Goal: Information Seeking & Learning: Learn about a topic

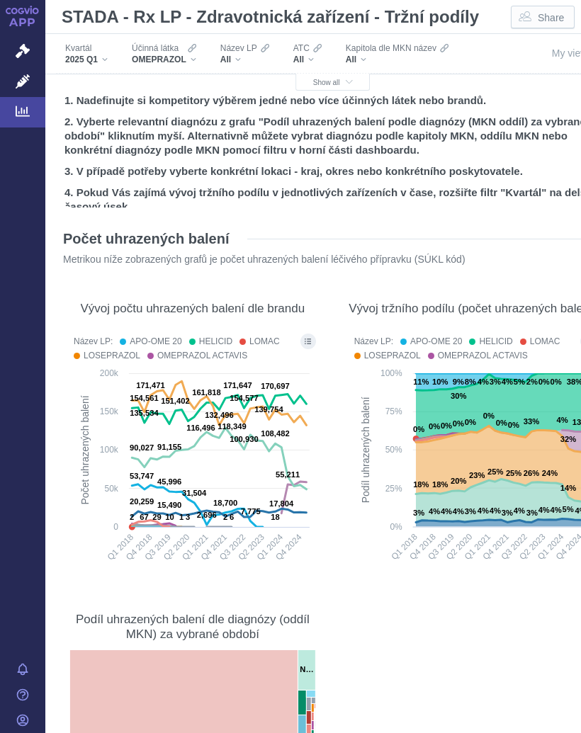
click at [333, 80] on span "Show all" at bounding box center [333, 83] width 40 height 8
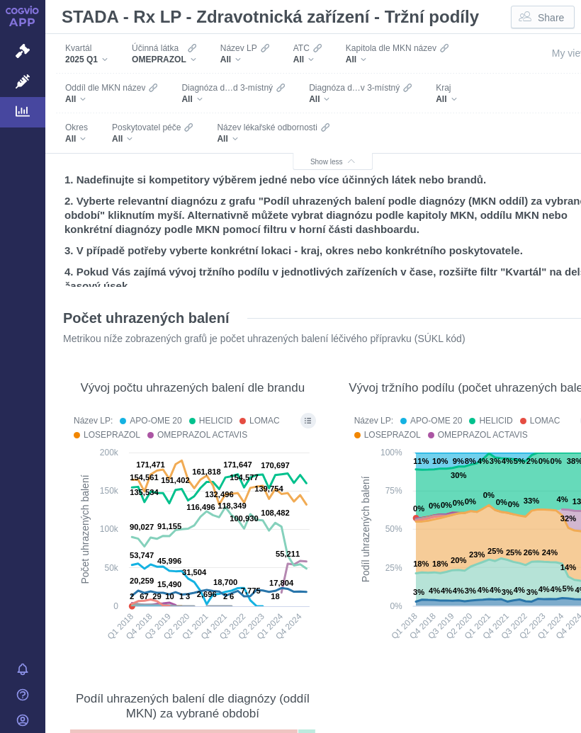
click at [136, 138] on div "All" at bounding box center [152, 138] width 81 height 11
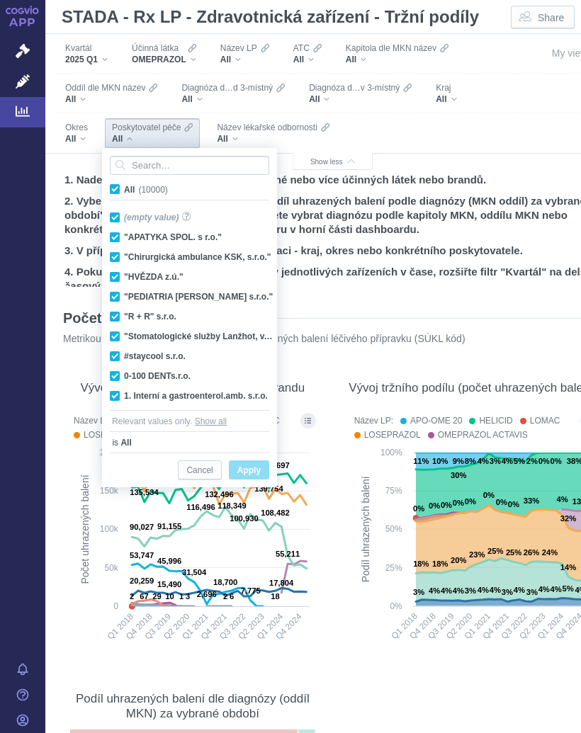
click at [124, 185] on span "All (10000)" at bounding box center [146, 190] width 44 height 10
click at [124, 185] on input "All (10000)" at bounding box center [128, 186] width 9 height 9
checkbox input "false"
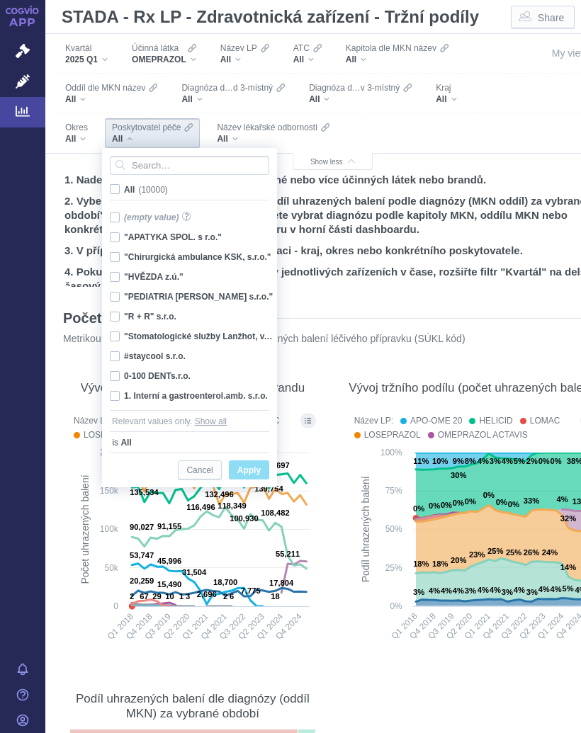
checkbox input "false"
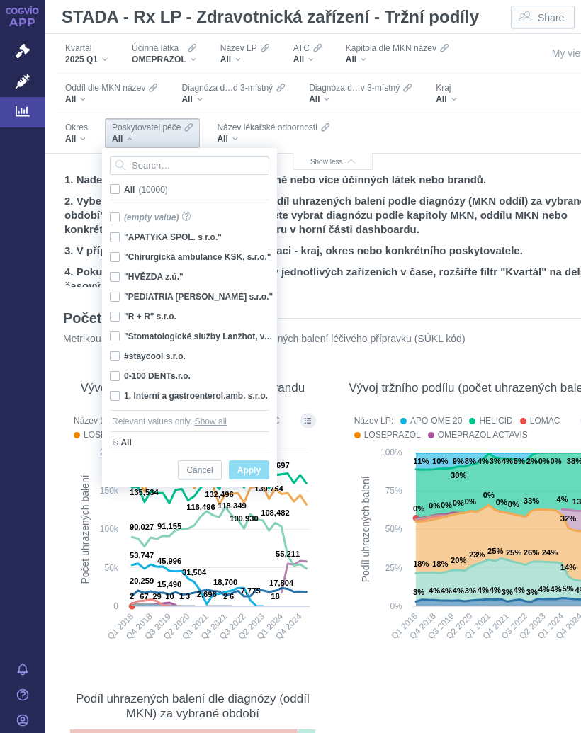
checkbox input "false"
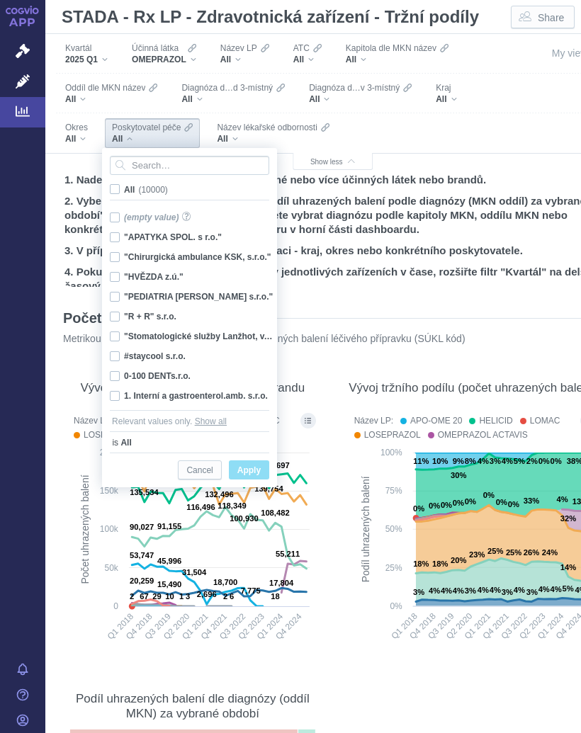
checkbox input "false"
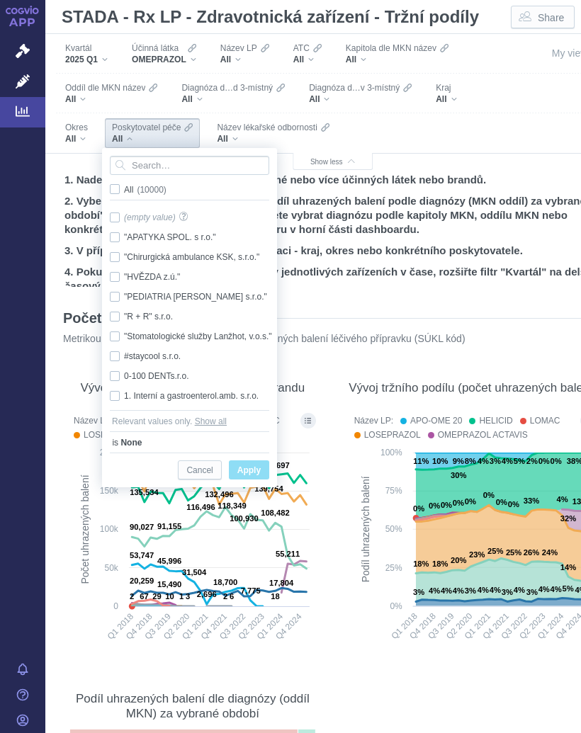
click at [124, 190] on span "All (10000)" at bounding box center [145, 190] width 42 height 10
click at [124, 190] on input "All (10000)" at bounding box center [128, 186] width 9 height 9
checkbox input "true"
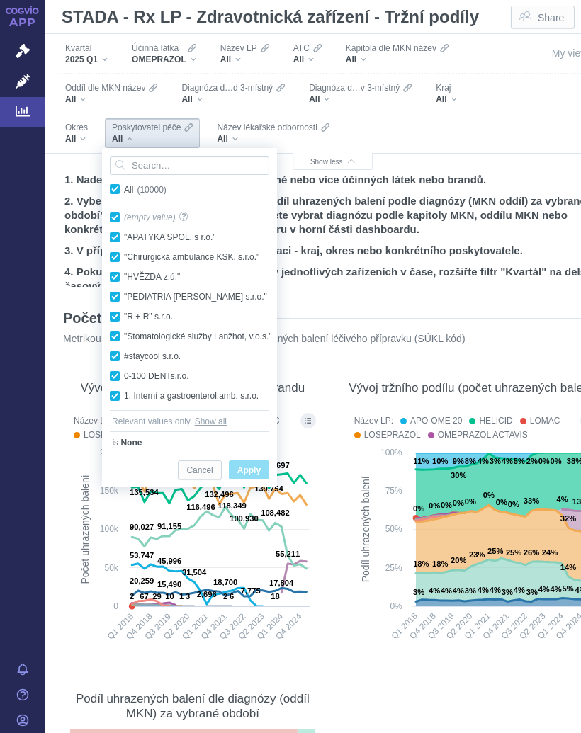
checkbox input "true"
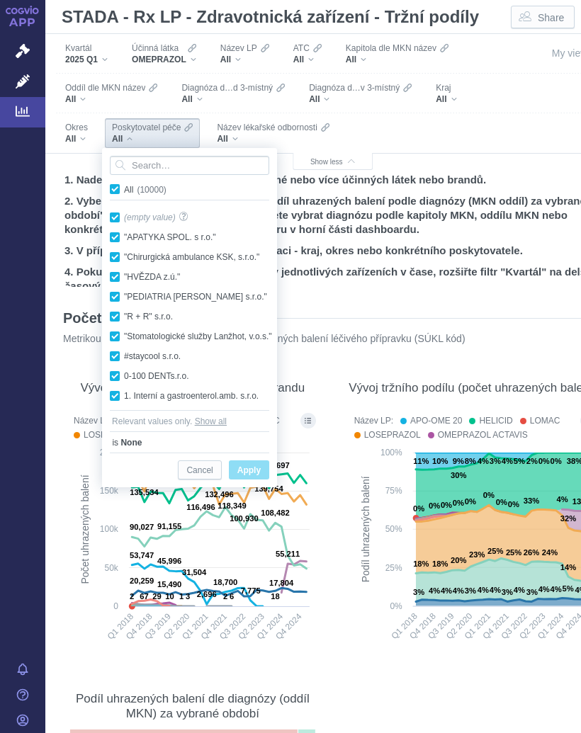
checkbox input "true"
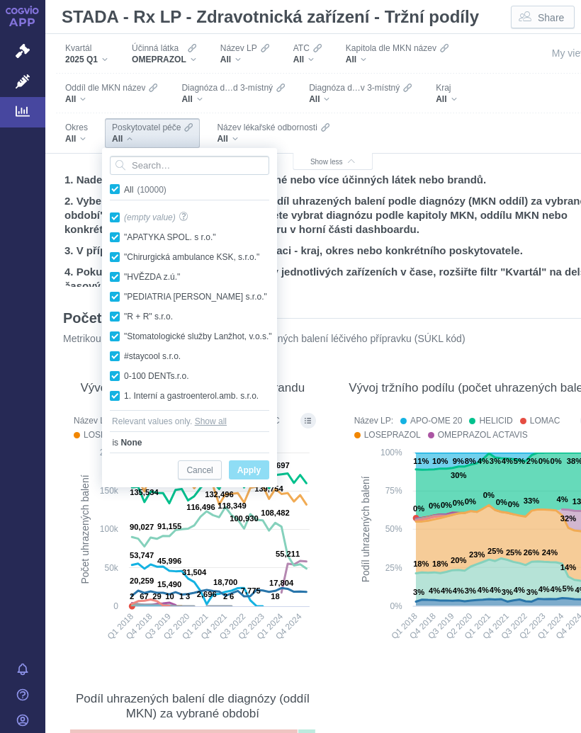
checkbox input "true"
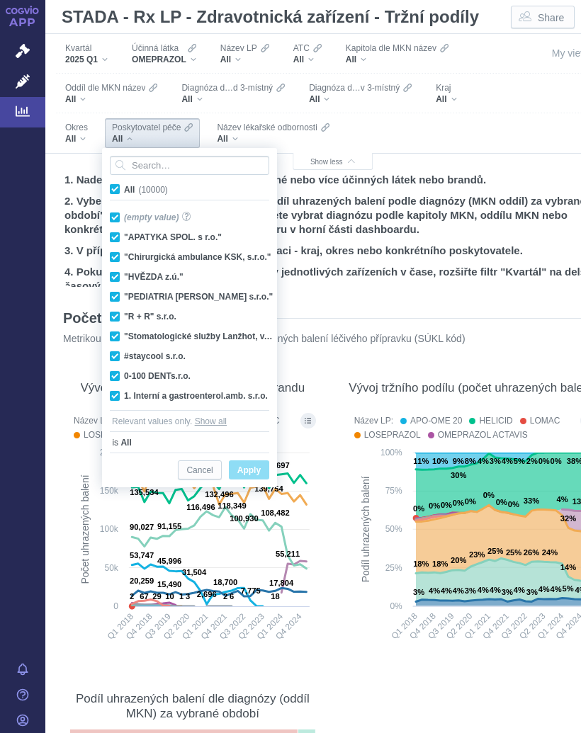
click at [124, 190] on span "All (10000)" at bounding box center [146, 190] width 44 height 10
click at [124, 190] on input "All (10000)" at bounding box center [128, 186] width 9 height 9
checkbox input "false"
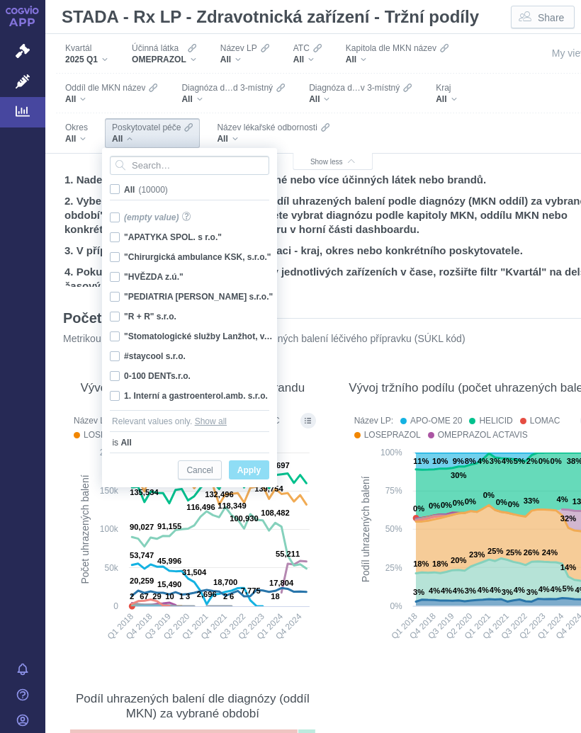
checkbox input "false"
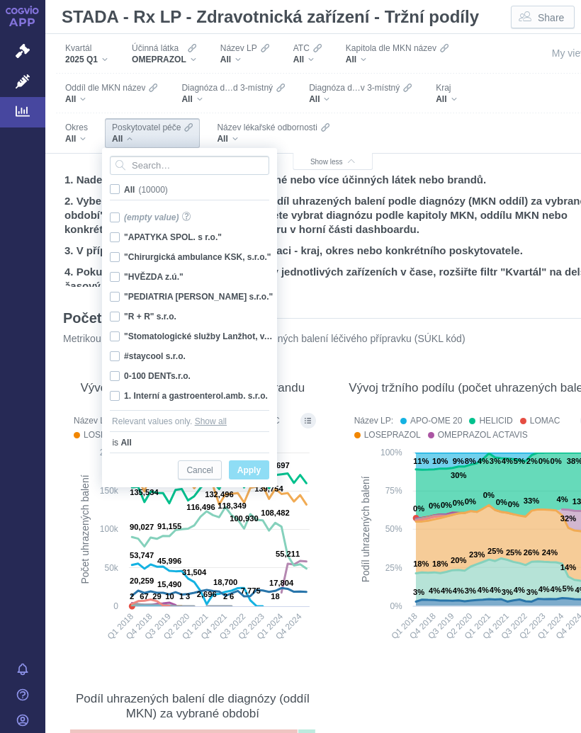
checkbox input "false"
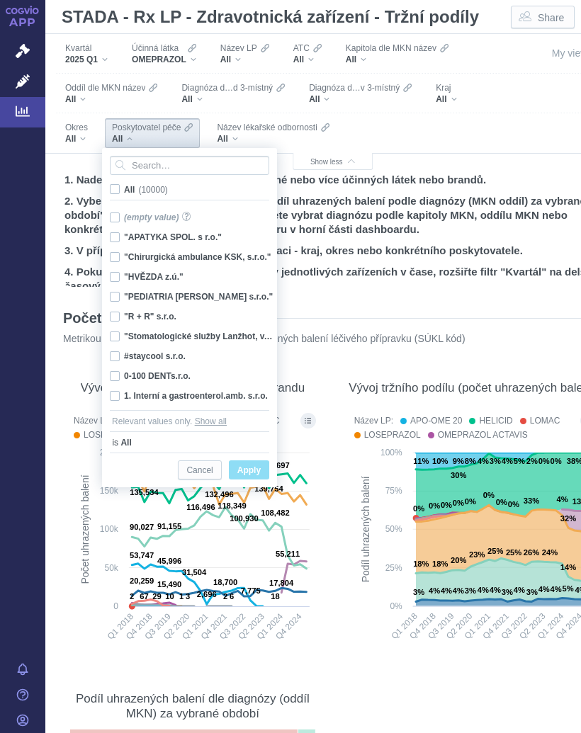
checkbox input "false"
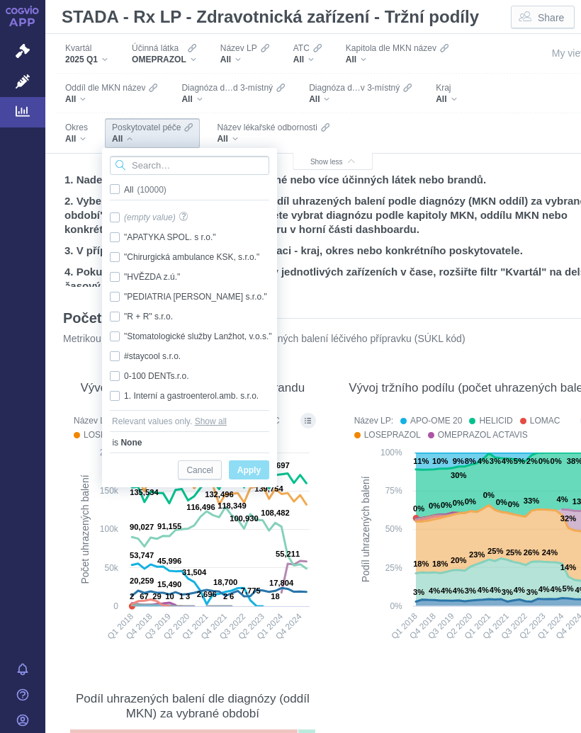
click at [165, 164] on input "Search attribute values" at bounding box center [189, 165] width 159 height 19
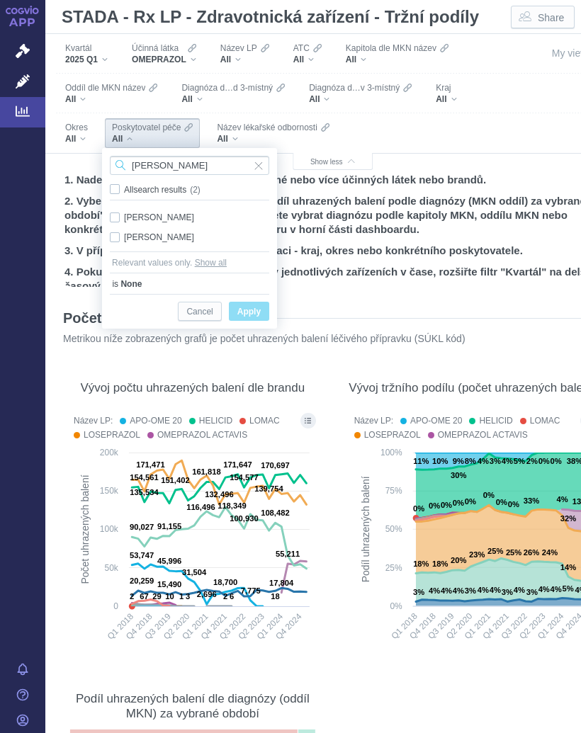
type input "[PERSON_NAME]"
click at [181, 239] on div "[PERSON_NAME] Only" at bounding box center [189, 237] width 173 height 20
checkbox input "true"
click at [251, 309] on span "Apply" at bounding box center [248, 312] width 23 height 18
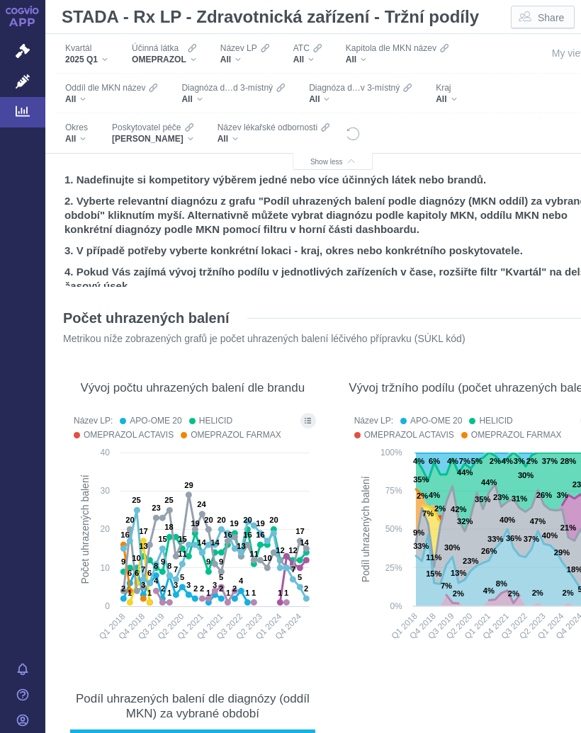
click at [196, 54] on div "OMEPRAZOL" at bounding box center [164, 59] width 64 height 11
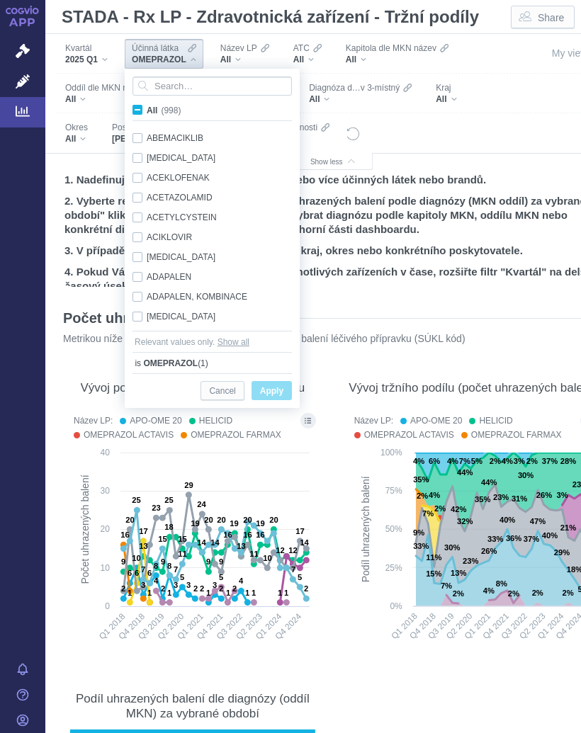
click at [188, 84] on input "Search attribute values" at bounding box center [211, 85] width 159 height 19
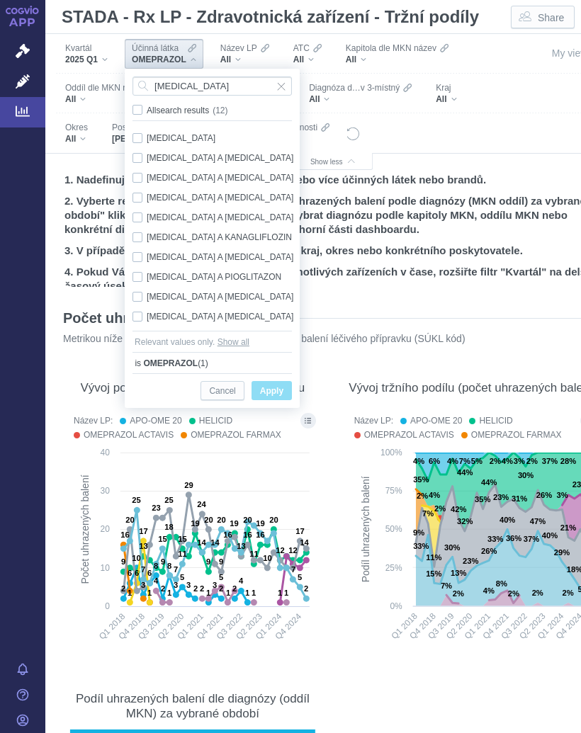
type input "[MEDICAL_DATA]"
click at [192, 135] on div "[MEDICAL_DATA] Only" at bounding box center [214, 138] width 178 height 20
checkbox input "true"
click at [275, 382] on button "Apply" at bounding box center [271, 390] width 40 height 19
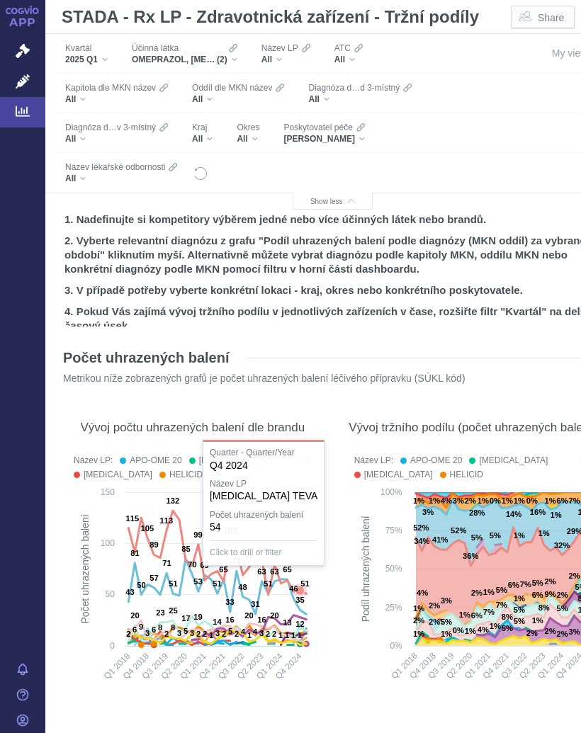
click at [300, 584] on text "51" at bounding box center [304, 583] width 8 height 8
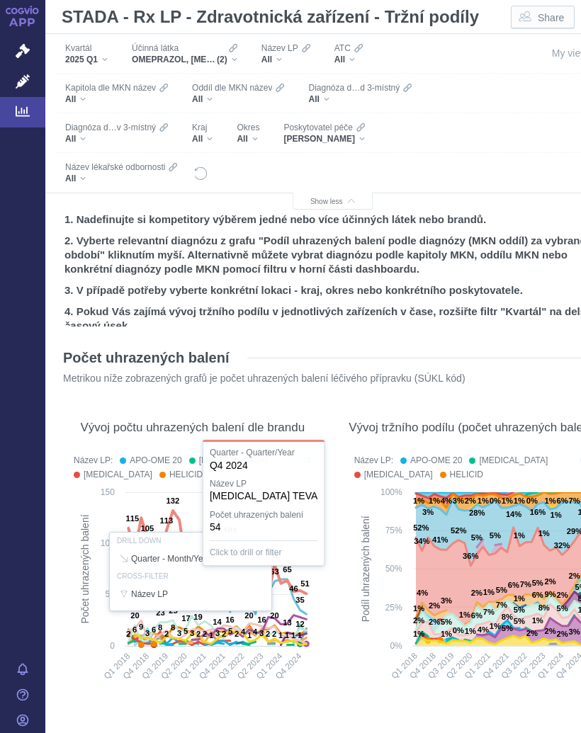
click at [292, 595] on div at bounding box center [193, 572] width 252 height 244
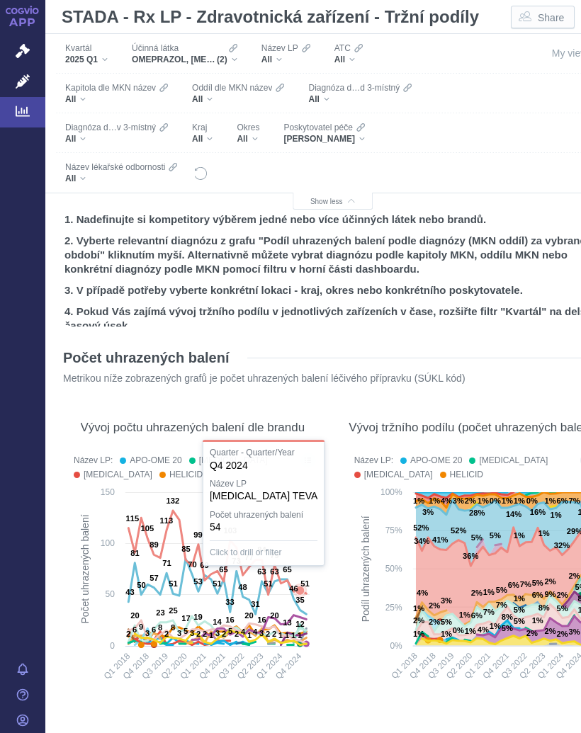
click at [297, 596] on text "35" at bounding box center [299, 600] width 8 height 8
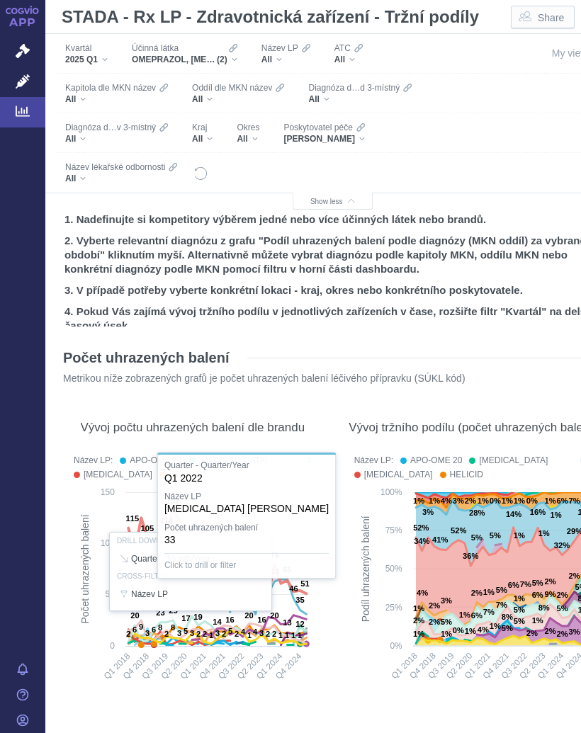
click at [230, 581] on li "Cross-filter" at bounding box center [190, 576] width 161 height 16
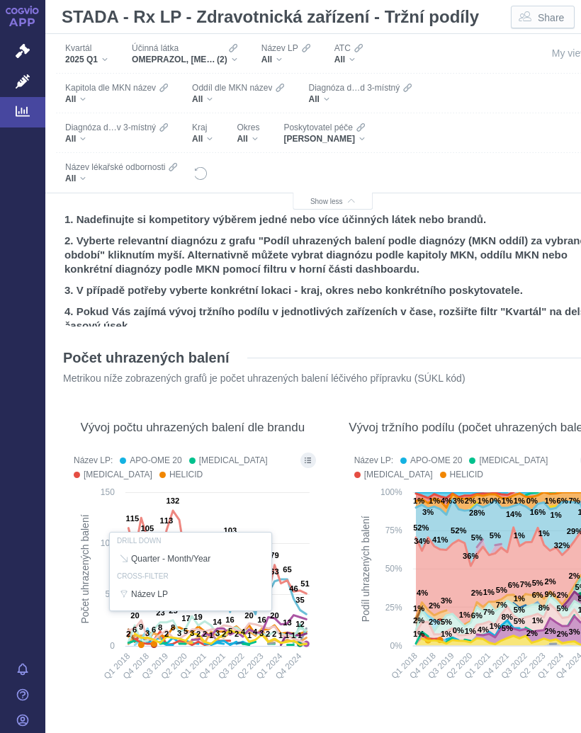
click at [349, 534] on rect at bounding box center [473, 589] width 248 height 208
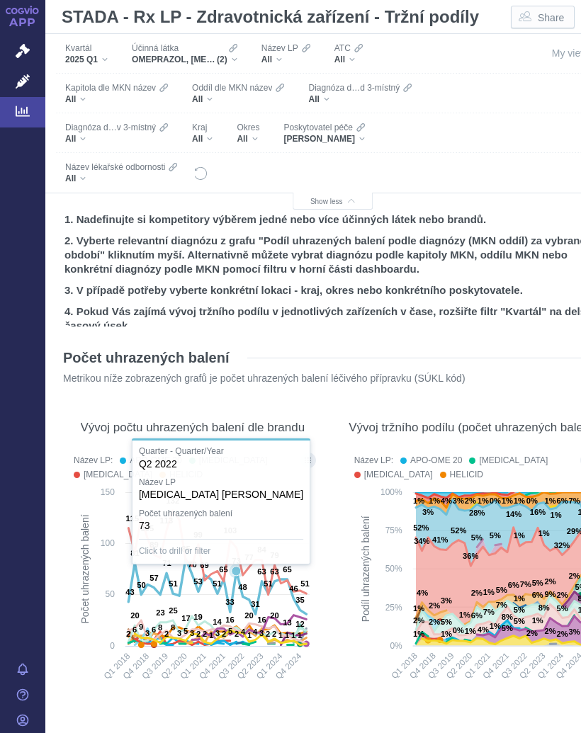
click at [232, 579] on icon at bounding box center [217, 553] width 178 height 84
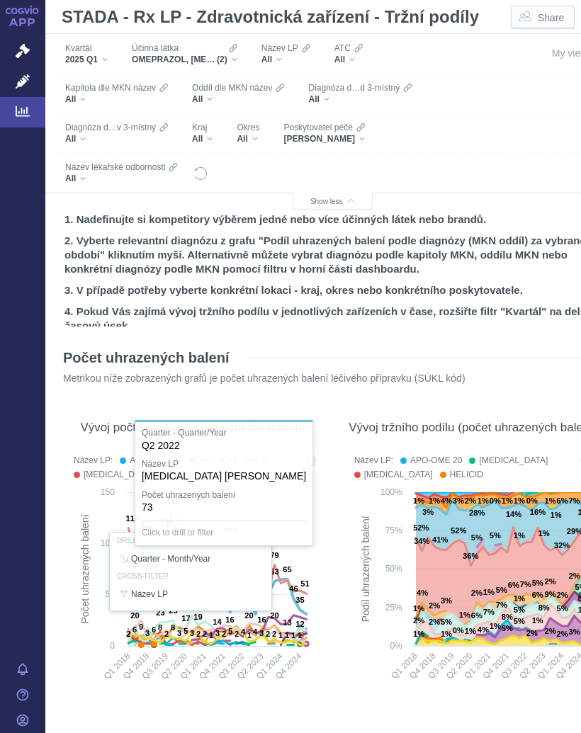
click at [304, 459] on div at bounding box center [193, 572] width 252 height 244
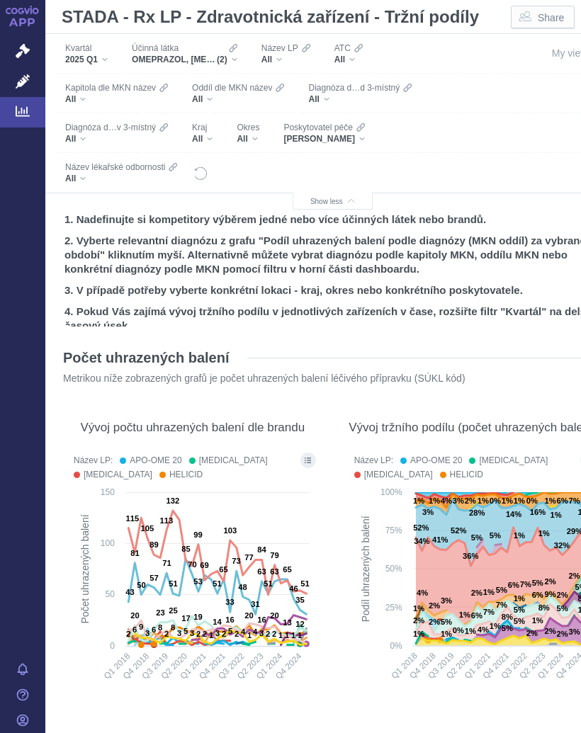
click at [302, 455] on button "Show all legend items in a dialog" at bounding box center [308, 461] width 16 height 16
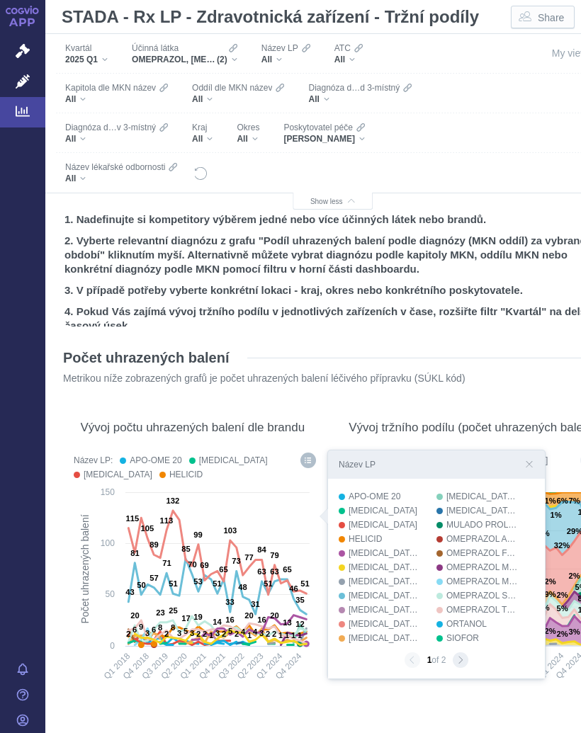
click at [237, 57] on div "OMEPRAZOL, [MEDICAL_DATA] (2)" at bounding box center [185, 59] width 106 height 11
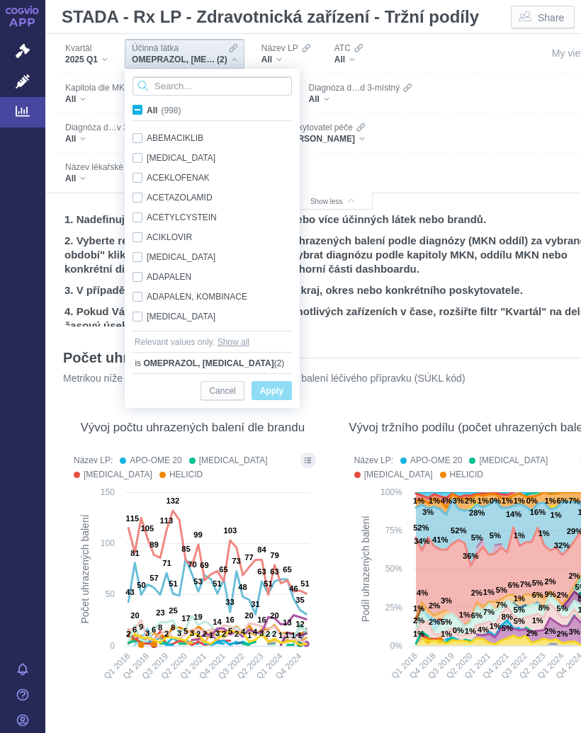
click at [209, 84] on input "Search attribute values" at bounding box center [211, 85] width 159 height 19
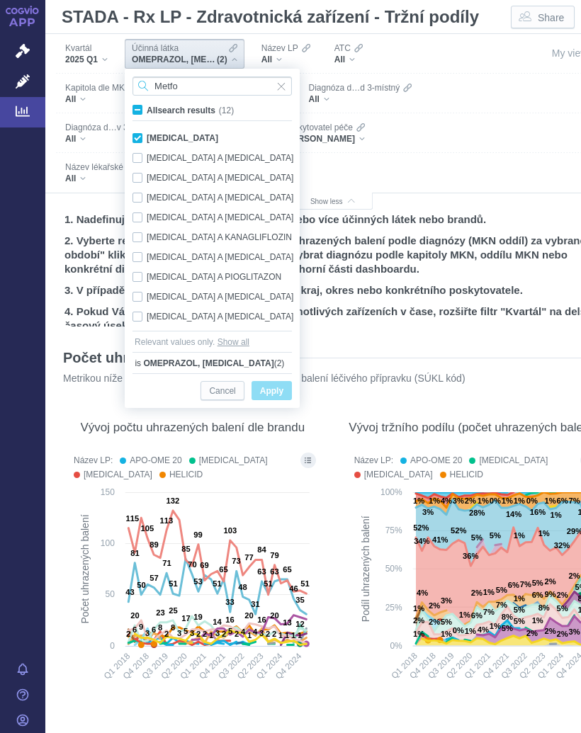
type input "Metfo"
click at [183, 135] on div "[MEDICAL_DATA] Only" at bounding box center [214, 138] width 178 height 20
checkbox input "false"
click at [181, 133] on div "[MEDICAL_DATA] Only" at bounding box center [214, 138] width 178 height 20
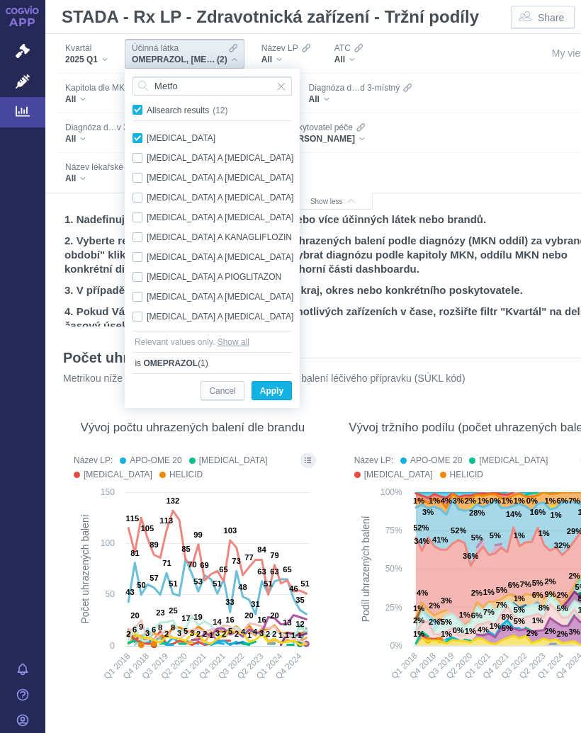
checkbox input "true"
click at [0, 0] on span "Only" at bounding box center [0, 0] width 0 height 0
click at [276, 381] on button "Apply" at bounding box center [271, 390] width 40 height 19
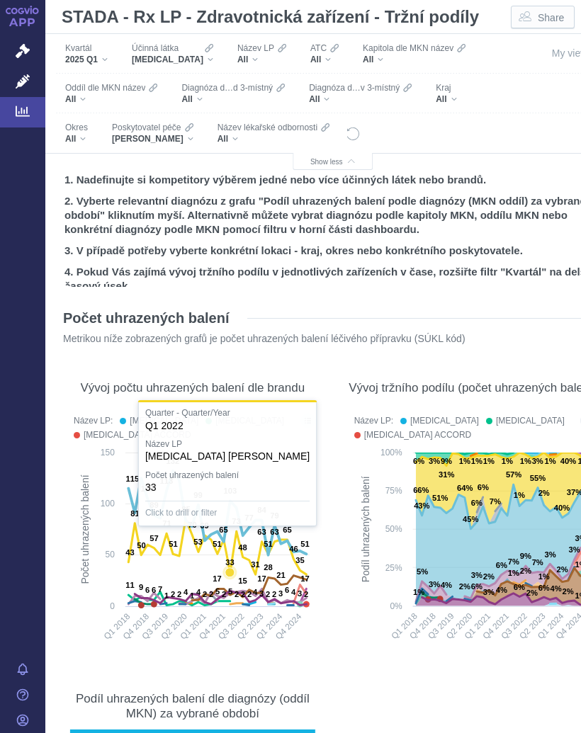
click at [231, 552] on icon at bounding box center [217, 513] width 178 height 84
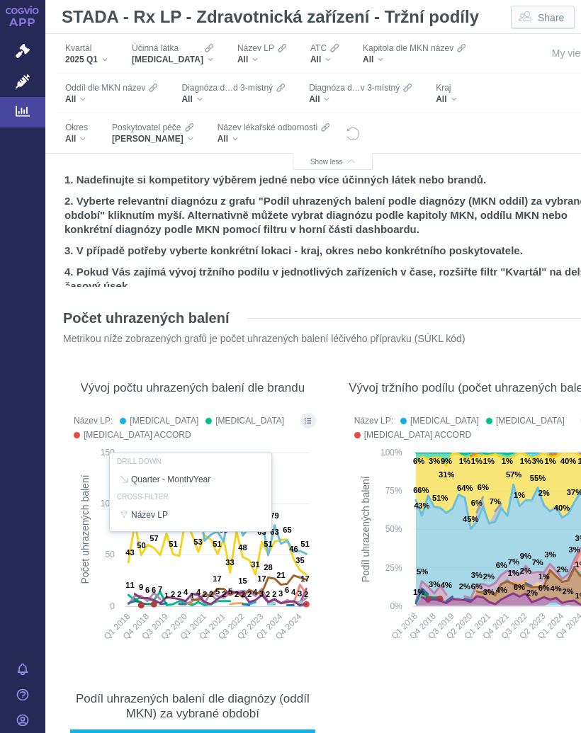
click at [198, 59] on div "Účinná látka [MEDICAL_DATA]" at bounding box center [173, 54] width 96 height 30
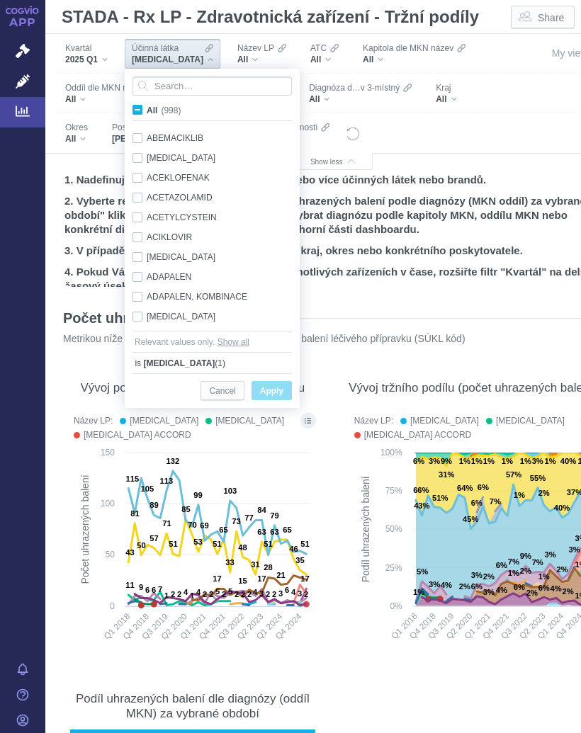
click at [147, 112] on input "All (998)" at bounding box center [151, 107] width 9 height 9
checkbox input "true"
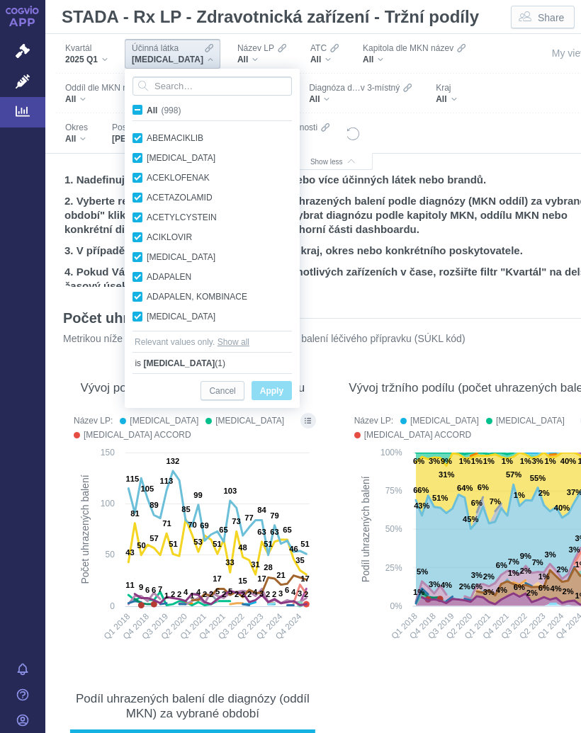
checkbox input "true"
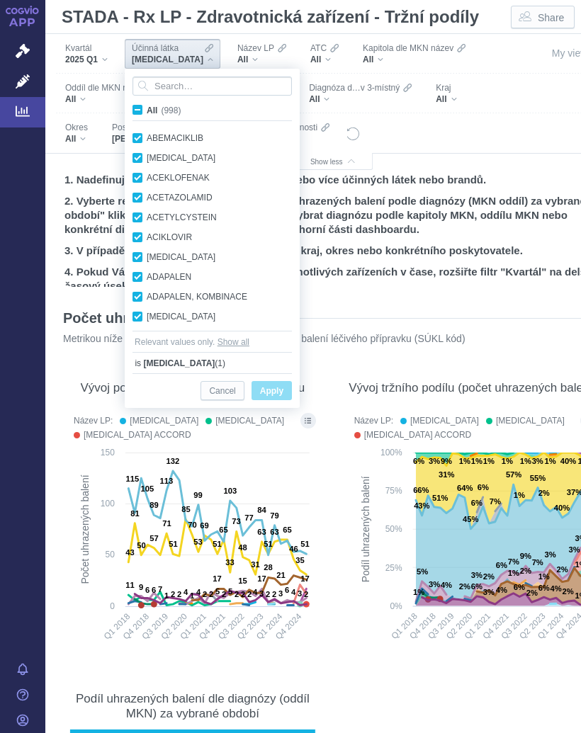
checkbox input "true"
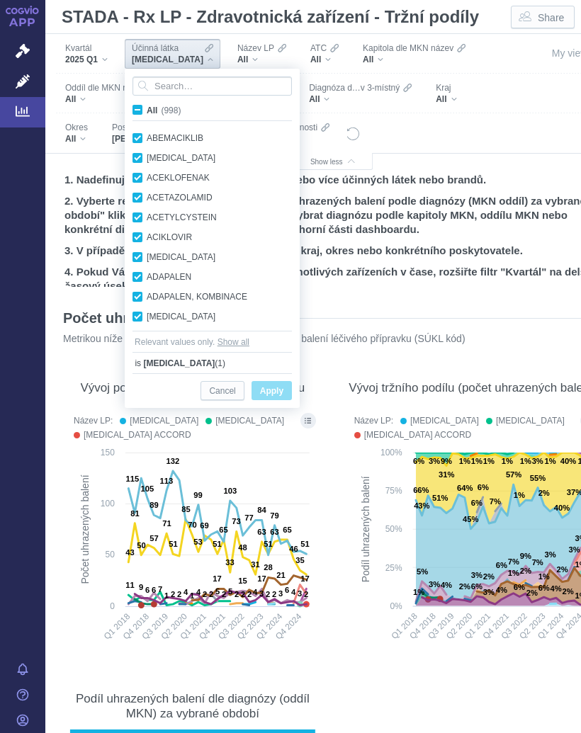
checkbox input "true"
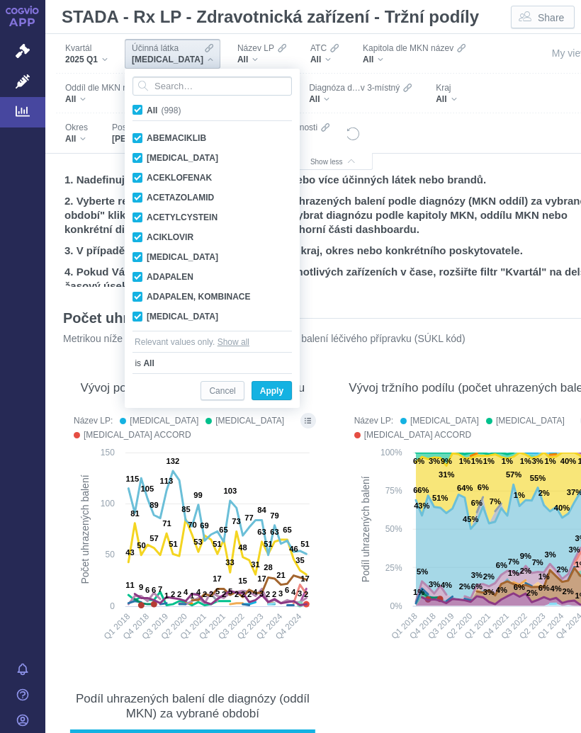
click at [147, 110] on span "All (998)" at bounding box center [164, 111] width 34 height 10
click at [147, 110] on input "All (998)" at bounding box center [151, 107] width 9 height 9
checkbox input "false"
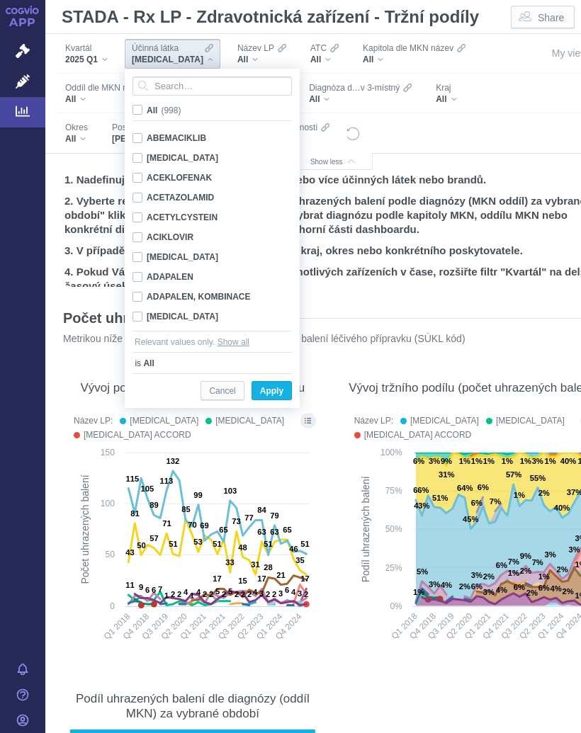
checkbox input "false"
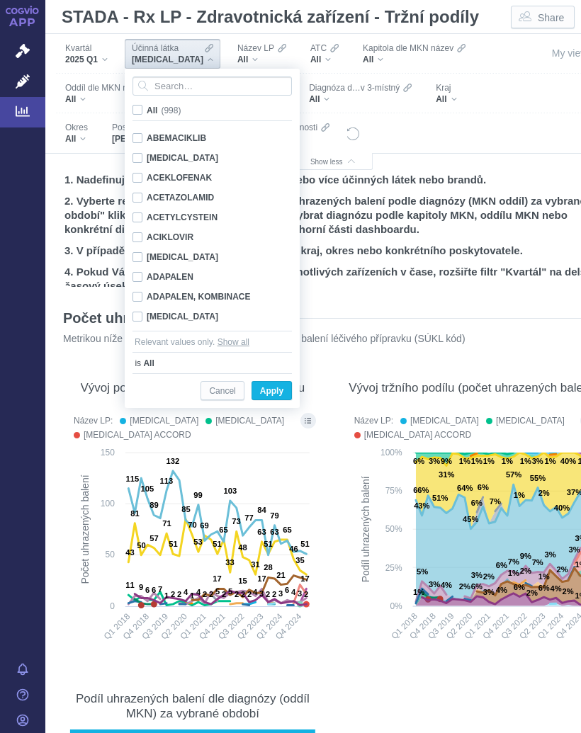
checkbox input "false"
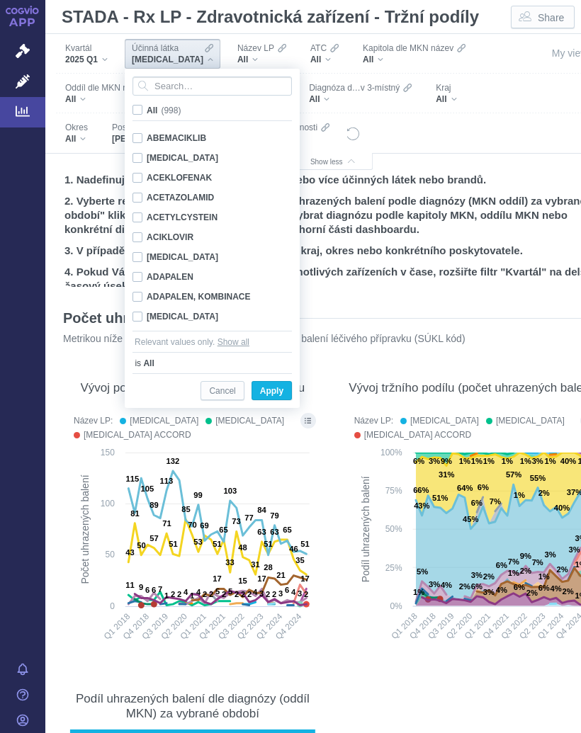
checkbox input "false"
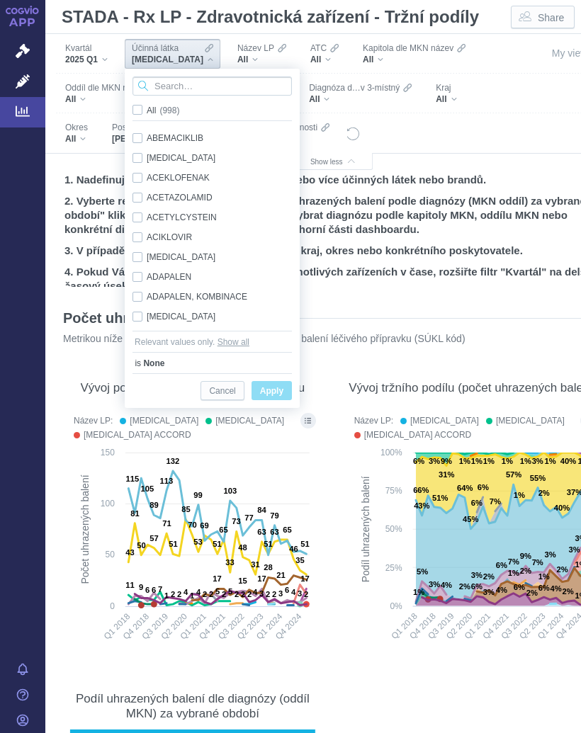
click at [198, 87] on input "Search attribute values" at bounding box center [211, 85] width 159 height 19
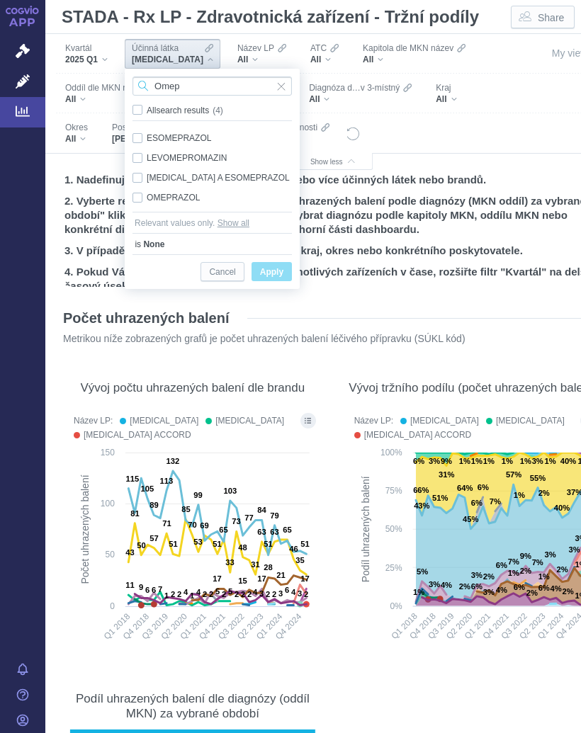
type input "Omep"
click at [180, 195] on div "OMEPRAZOL Only" at bounding box center [211, 198] width 173 height 20
checkbox input "true"
click at [272, 270] on span "Apply" at bounding box center [271, 272] width 23 height 18
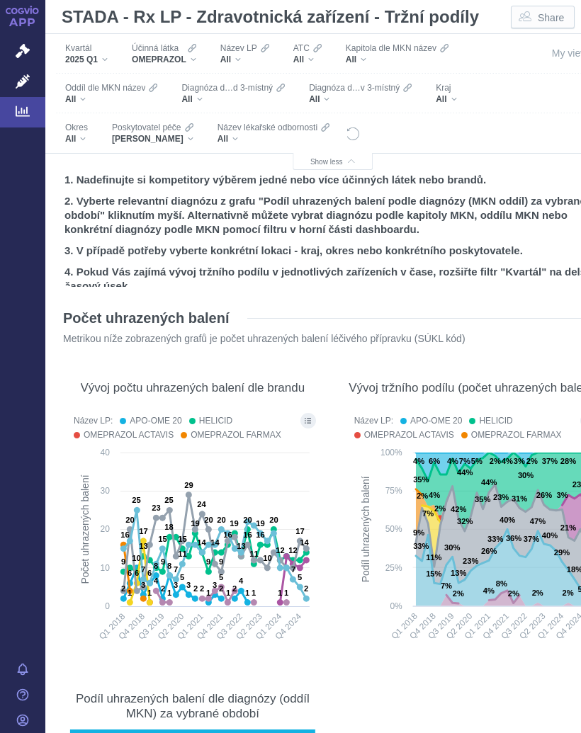
click at [305, 417] on icon "Show all legend items in a dialog" at bounding box center [308, 420] width 6 height 7
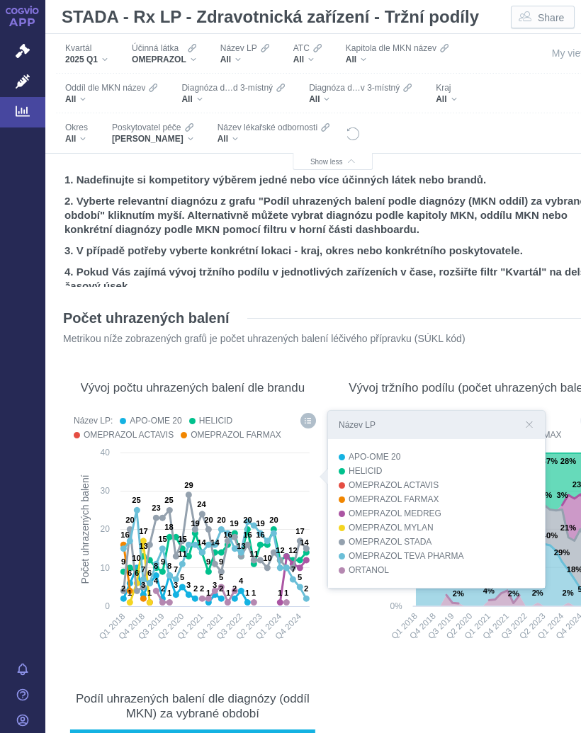
click at [359, 650] on rect at bounding box center [473, 549] width 248 height 208
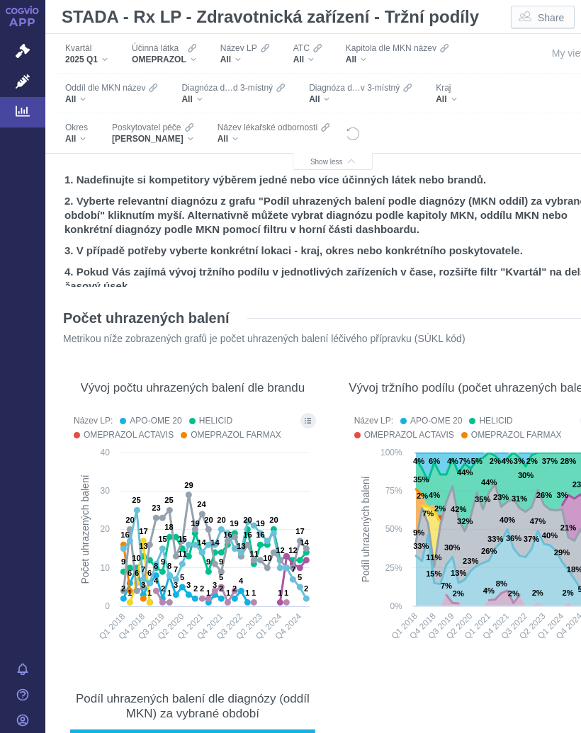
click at [196, 56] on div "OMEPRAZOL" at bounding box center [164, 59] width 64 height 11
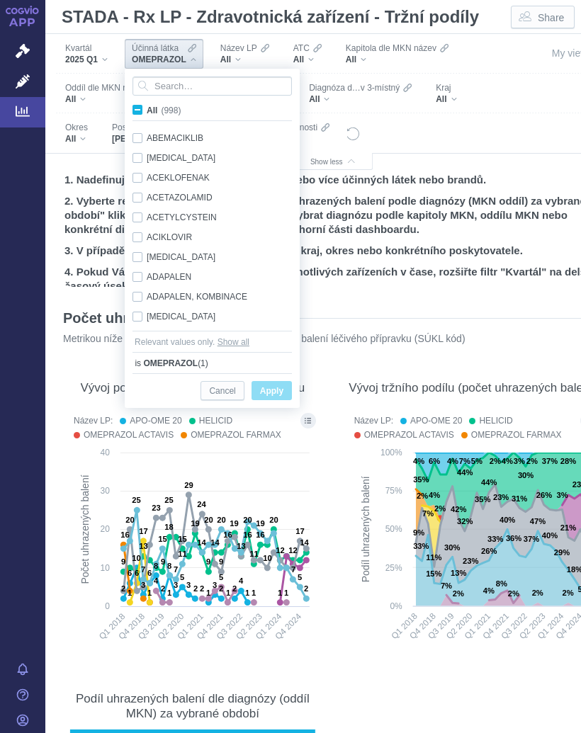
click at [147, 108] on input "All (998)" at bounding box center [151, 107] width 9 height 9
checkbox input "true"
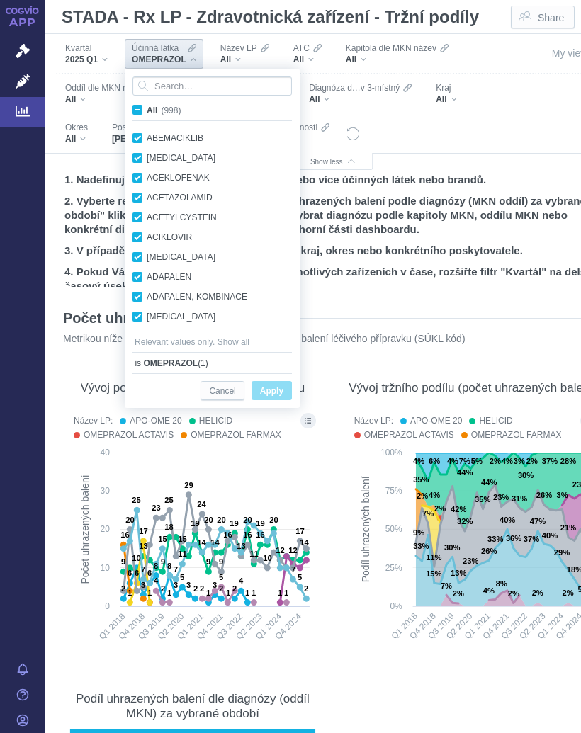
checkbox input "true"
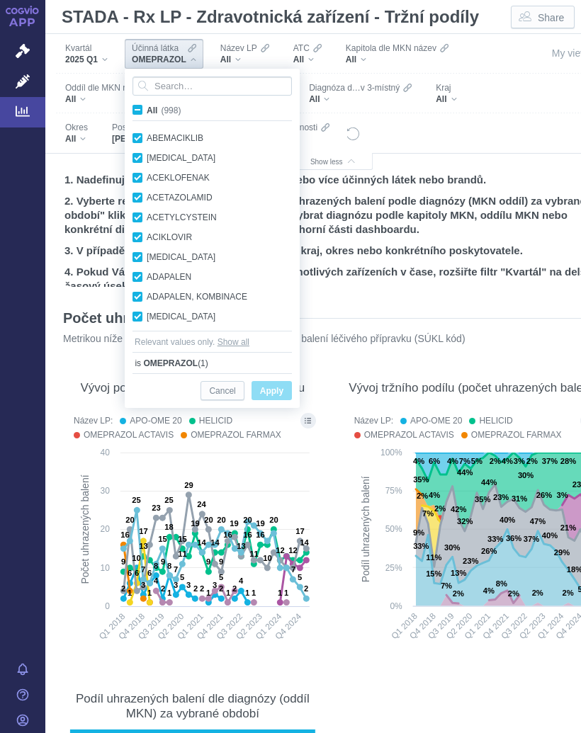
checkbox input "true"
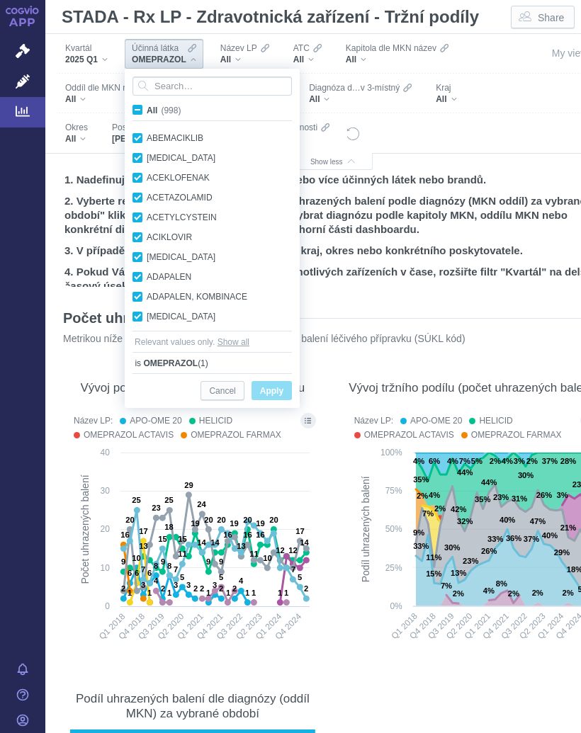
checkbox input "true"
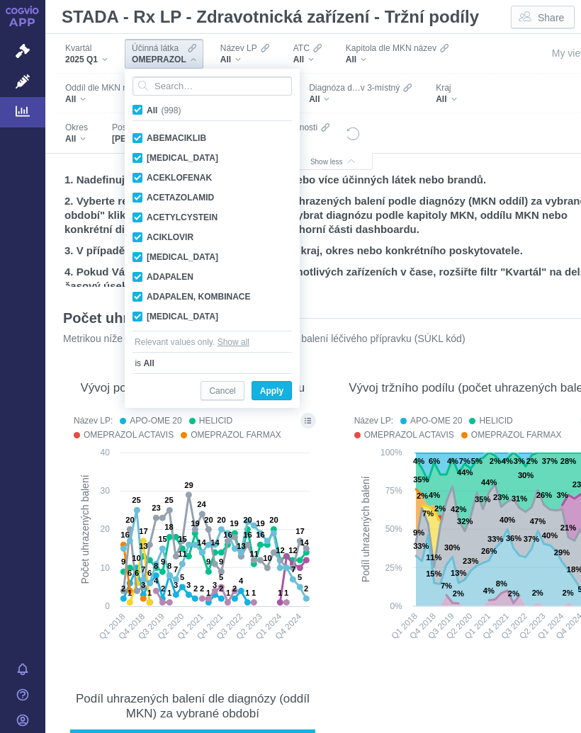
click at [147, 112] on input "All (998)" at bounding box center [151, 107] width 9 height 9
checkbox input "false"
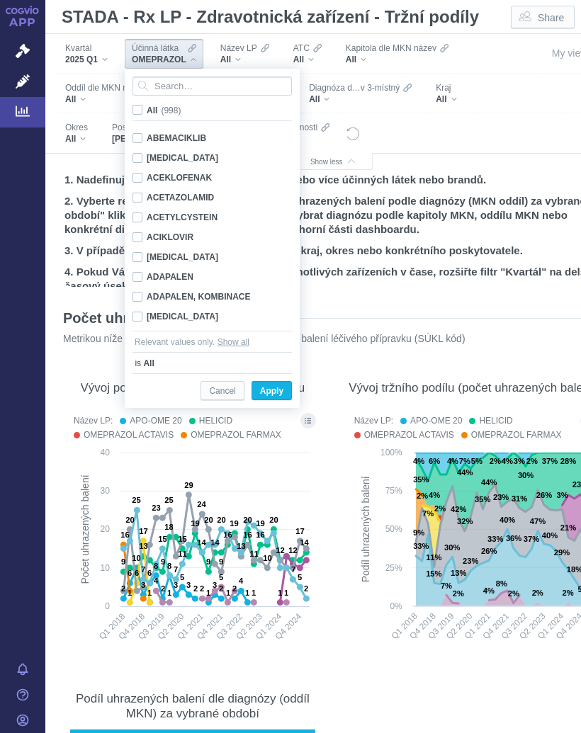
checkbox input "false"
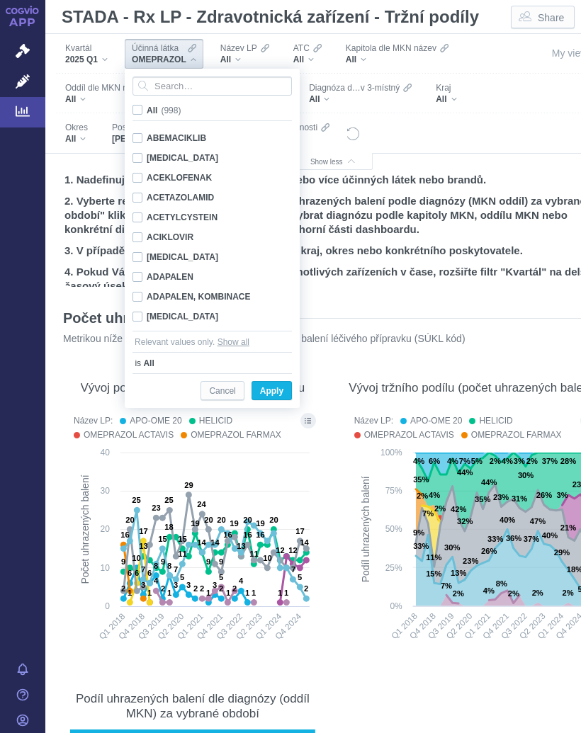
checkbox input "false"
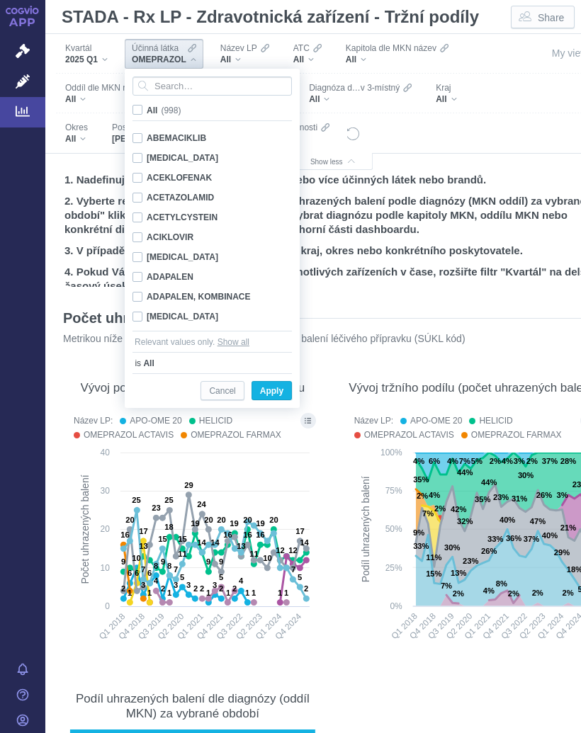
checkbox input "false"
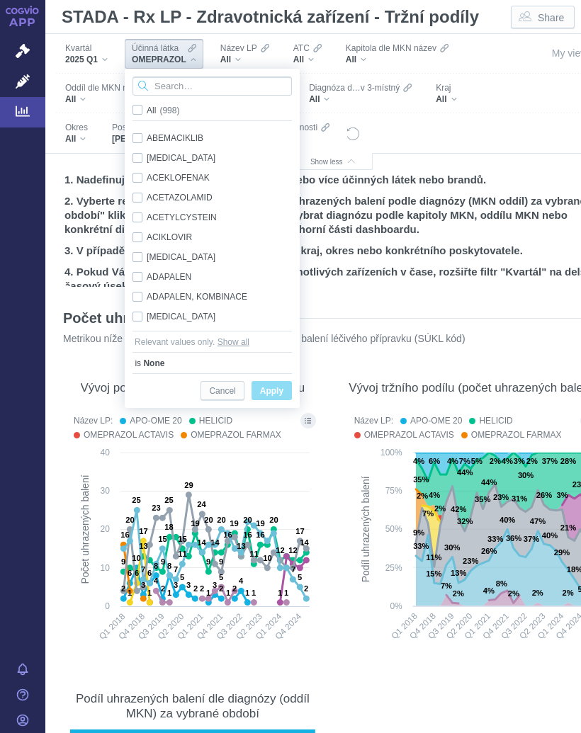
click at [216, 85] on input "Search attribute values" at bounding box center [211, 85] width 159 height 19
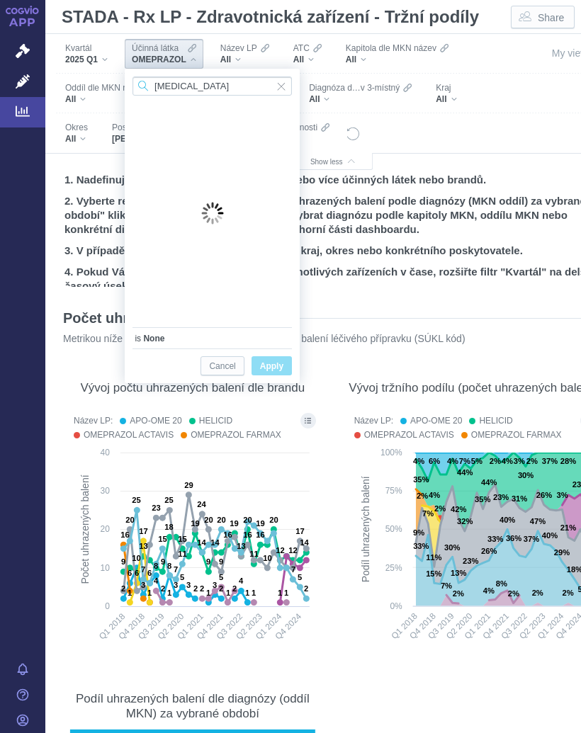
type input "Metformi"
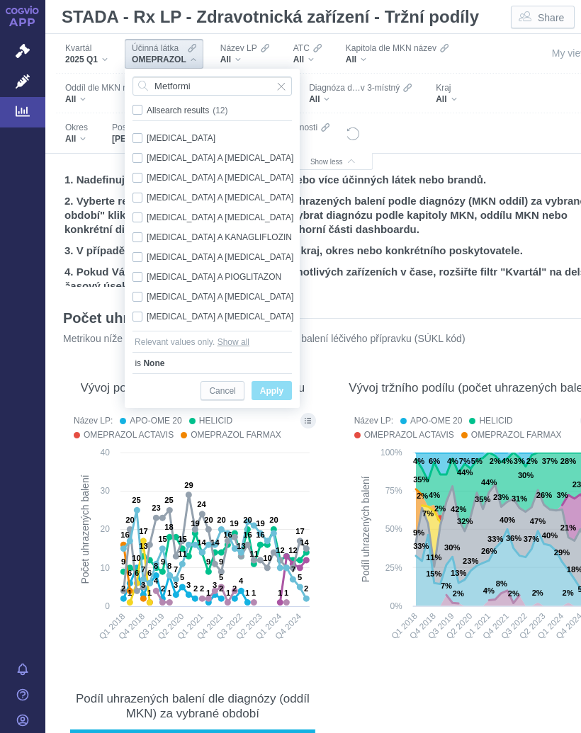
click at [183, 138] on div "[MEDICAL_DATA] Only" at bounding box center [214, 138] width 178 height 20
checkbox input "true"
click at [283, 391] on span "Apply" at bounding box center [271, 391] width 23 height 18
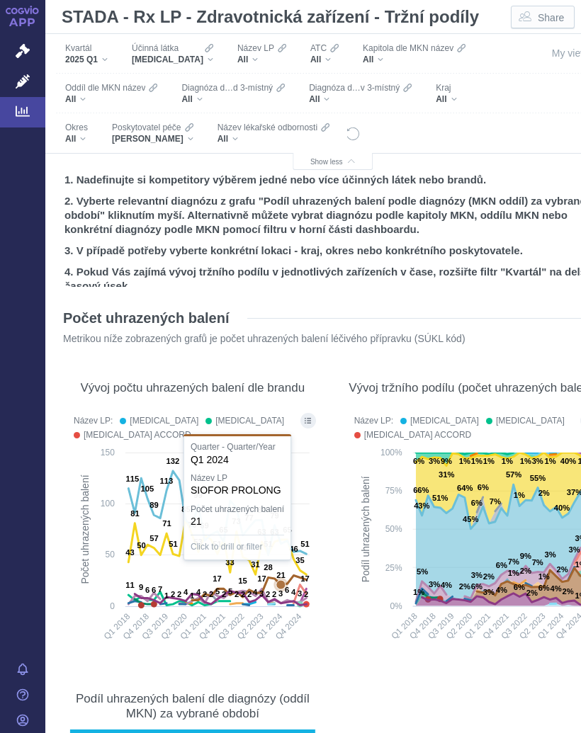
click at [283, 577] on text "21" at bounding box center [280, 575] width 8 height 8
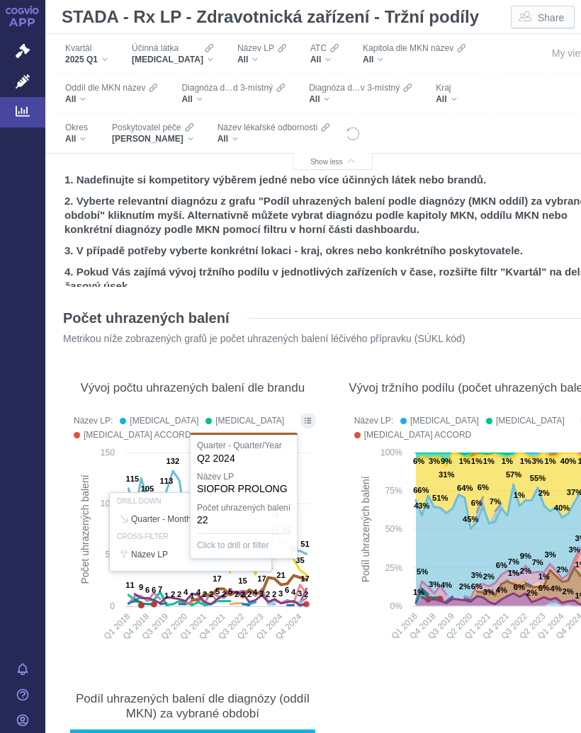
click at [332, 486] on section "Počet uhrazených balení Metrikou níže zobrazených grafů je počet uhrazených bal…" at bounding box center [332, 637] width 546 height 684
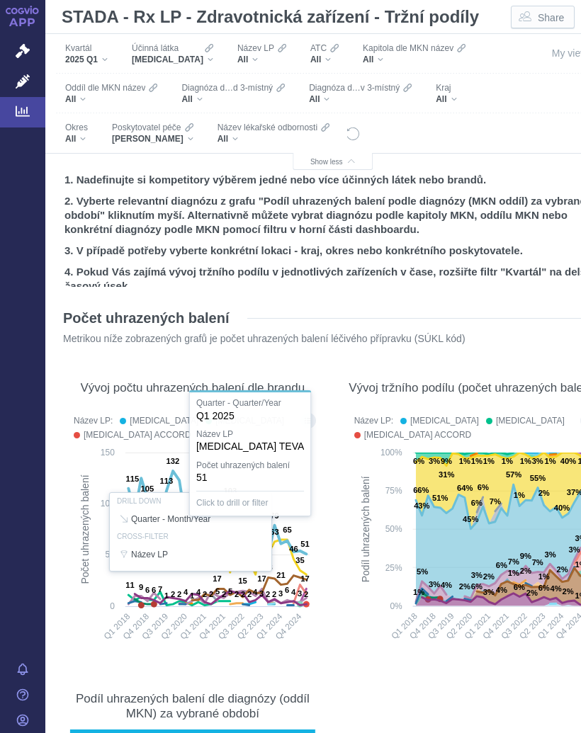
click at [306, 550] on div at bounding box center [193, 532] width 252 height 244
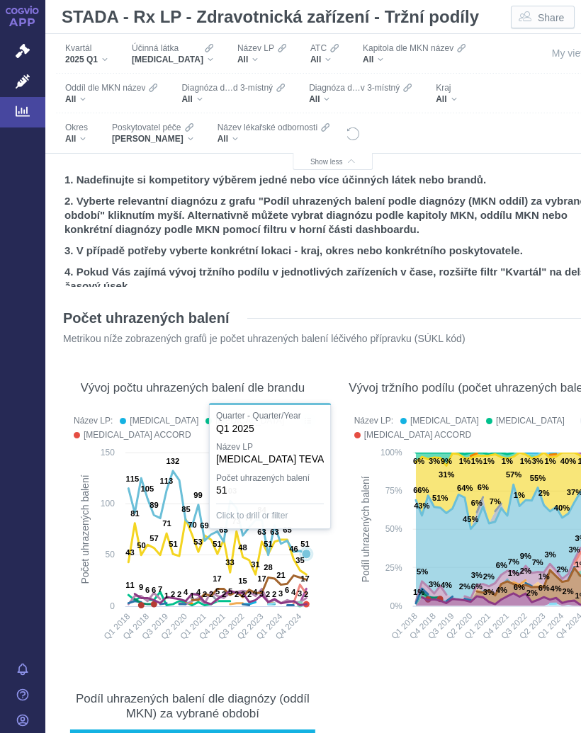
click at [305, 547] on text "51" at bounding box center [304, 544] width 8 height 8
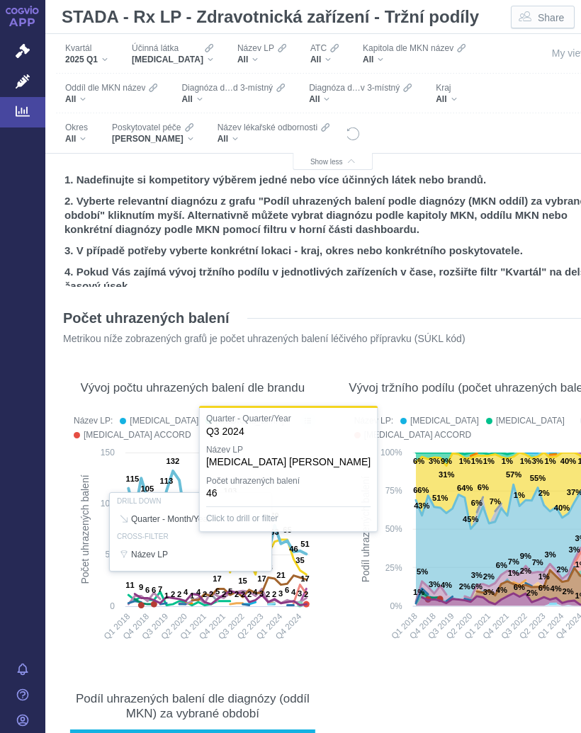
click at [295, 557] on div at bounding box center [193, 532] width 252 height 244
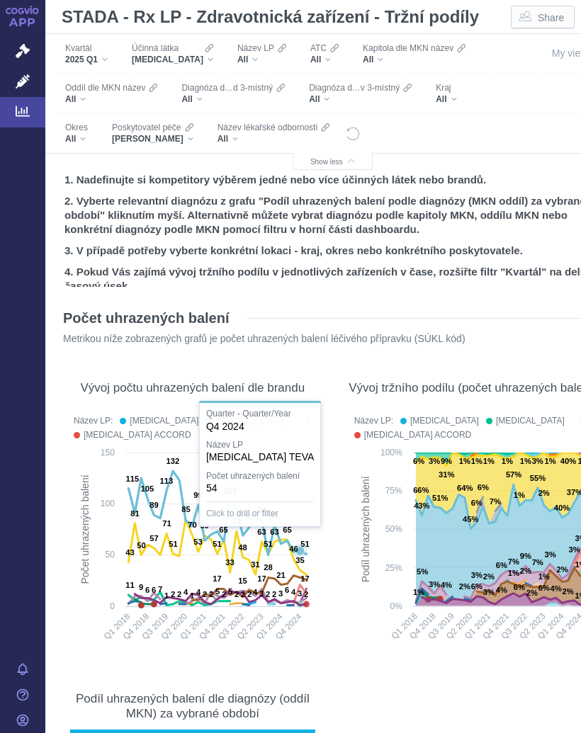
click at [295, 552] on text "46" at bounding box center [293, 549] width 8 height 8
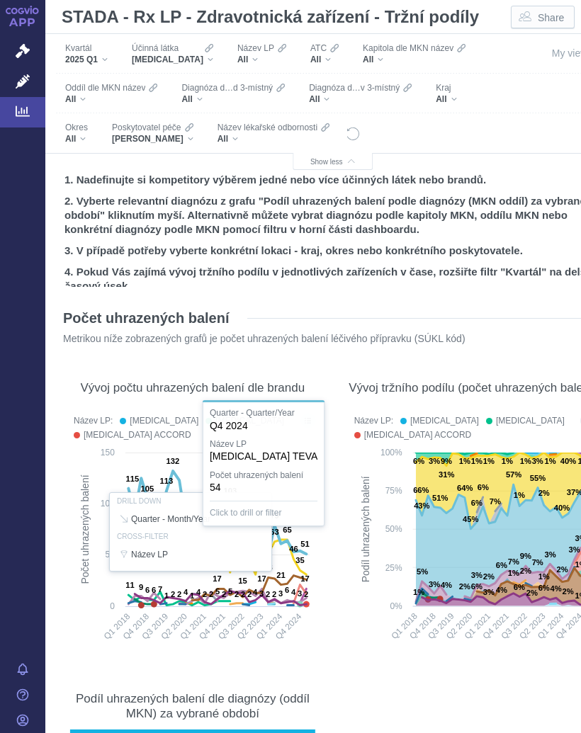
click at [292, 558] on div at bounding box center [193, 532] width 252 height 244
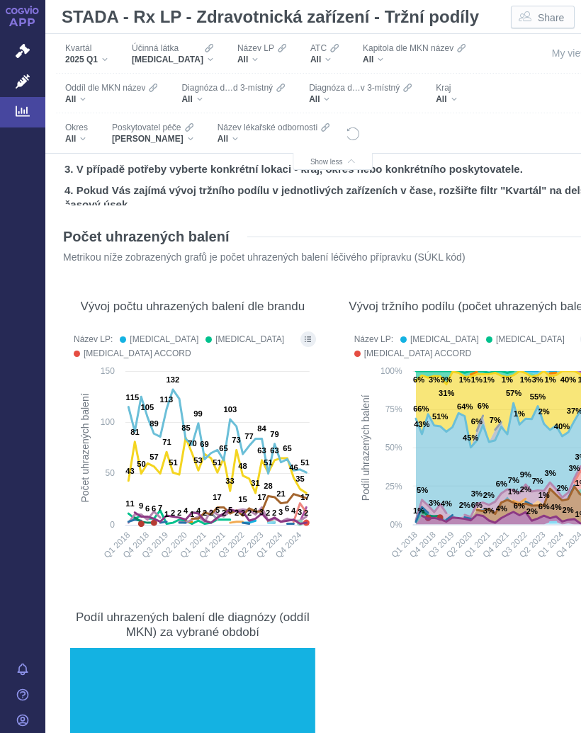
scroll to position [81, 0]
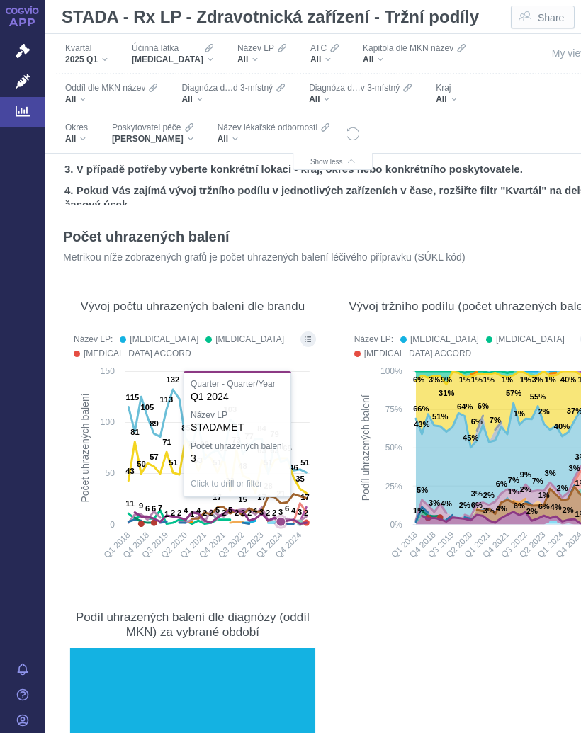
click at [278, 515] on text "3" at bounding box center [280, 512] width 4 height 8
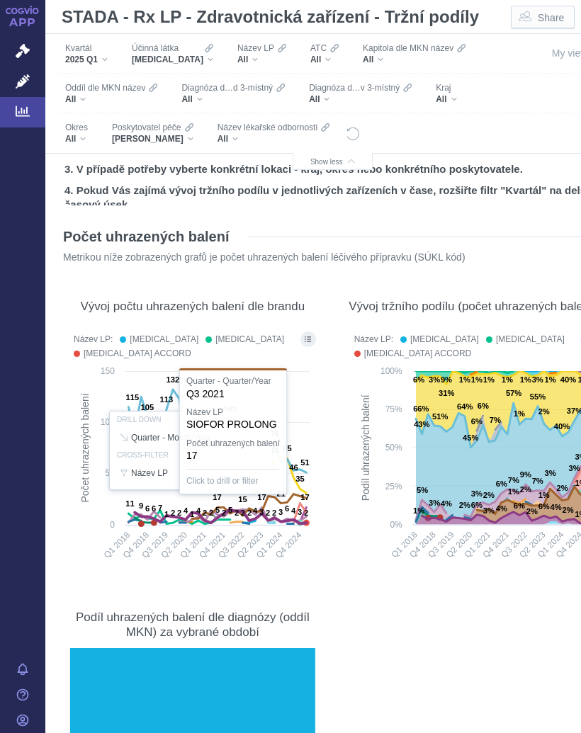
click at [215, 508] on div at bounding box center [193, 451] width 252 height 244
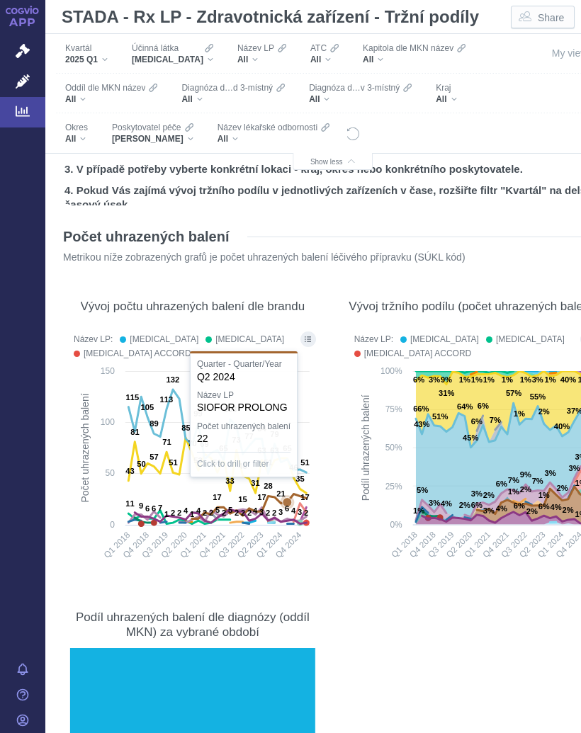
click at [288, 495] on icon at bounding box center [249, 506] width 114 height 25
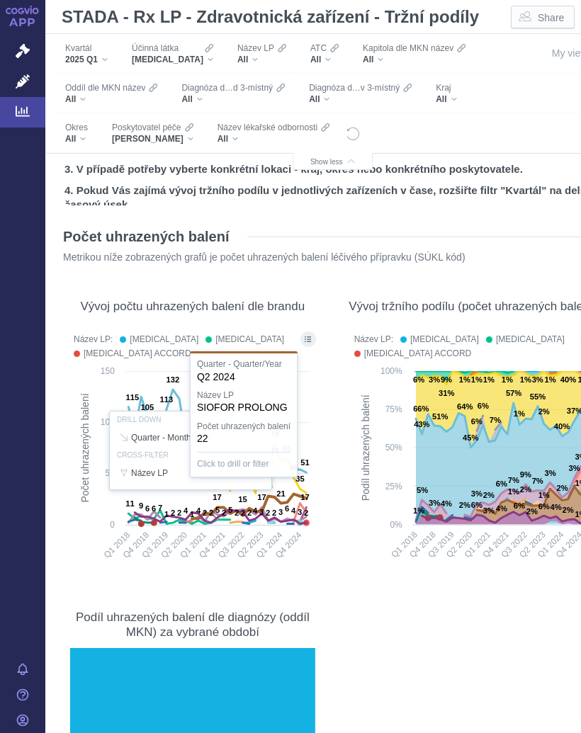
click at [381, 611] on section "Počet uhrazených balení Metrikou níže zobrazených grafů je počet uhrazených bal…" at bounding box center [332, 556] width 546 height 684
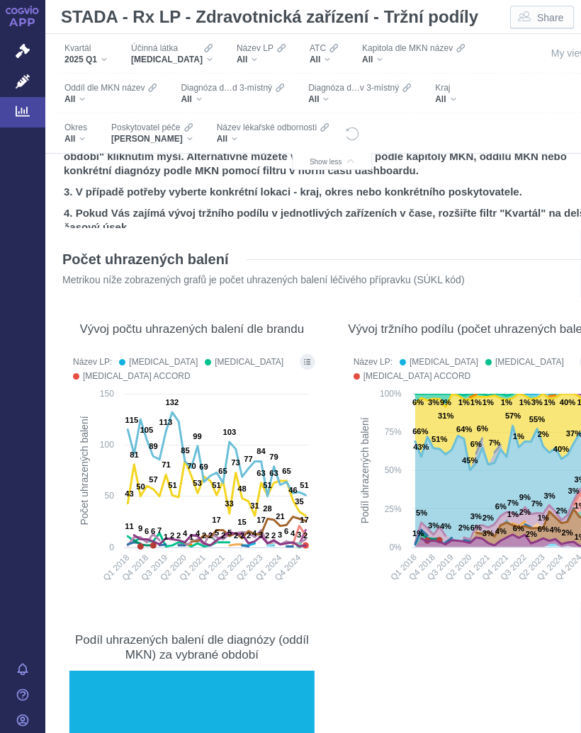
scroll to position [58, 1]
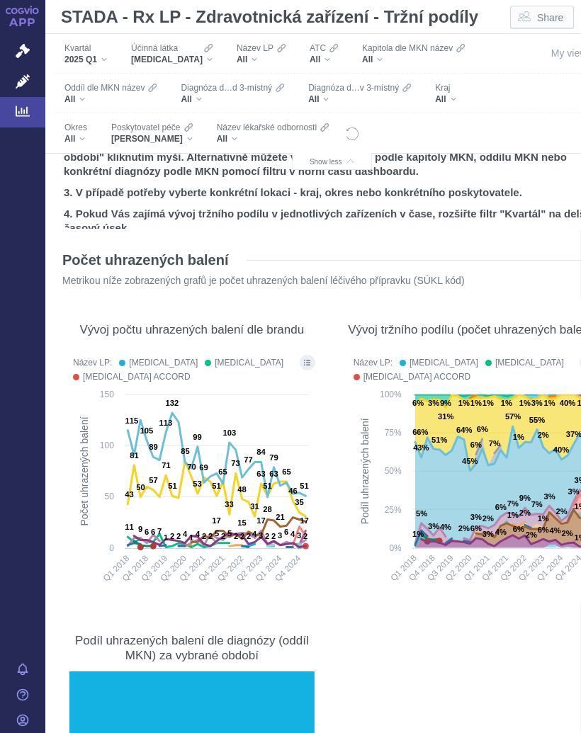
click at [193, 57] on div "[MEDICAL_DATA]" at bounding box center [171, 59] width 81 height 11
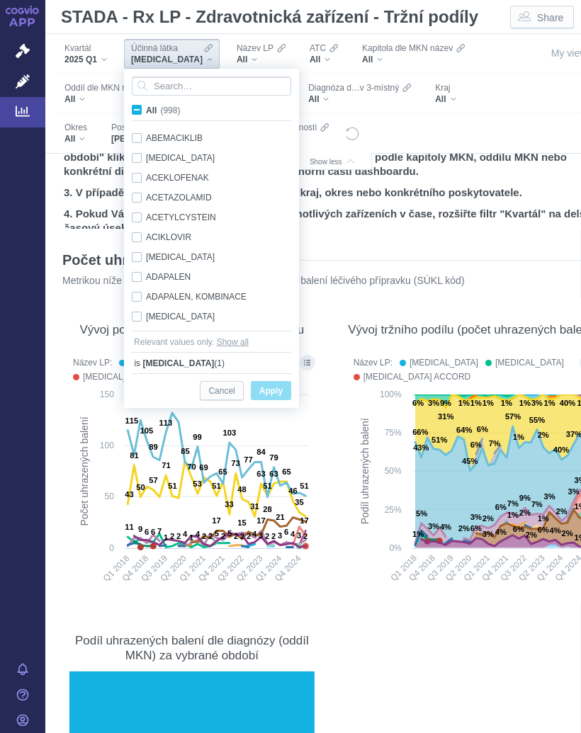
click at [147, 112] on input "All (998)" at bounding box center [150, 107] width 9 height 9
checkbox input "true"
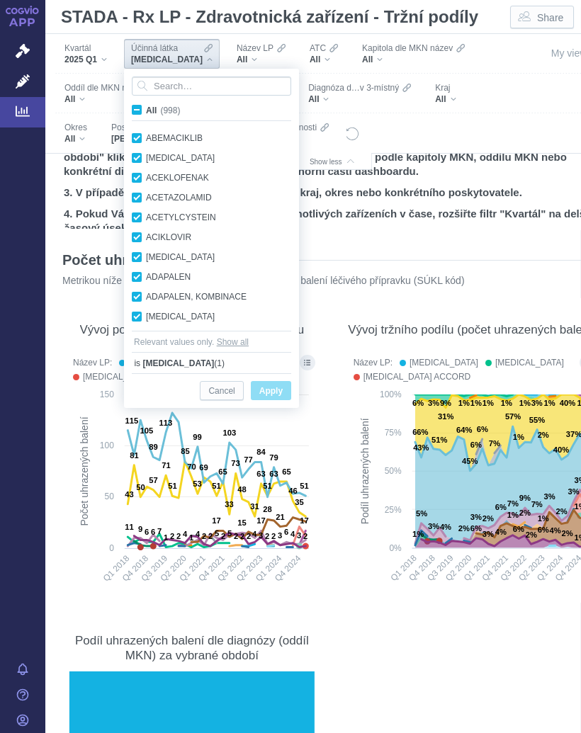
checkbox input "true"
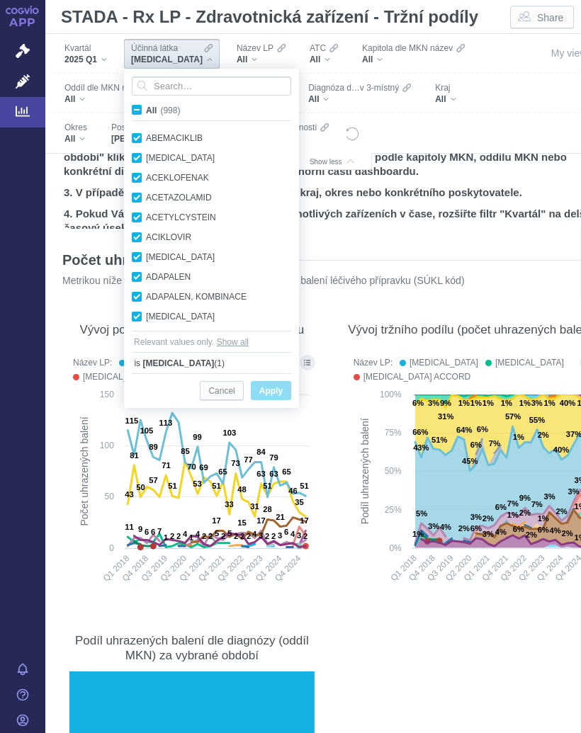
checkbox input "true"
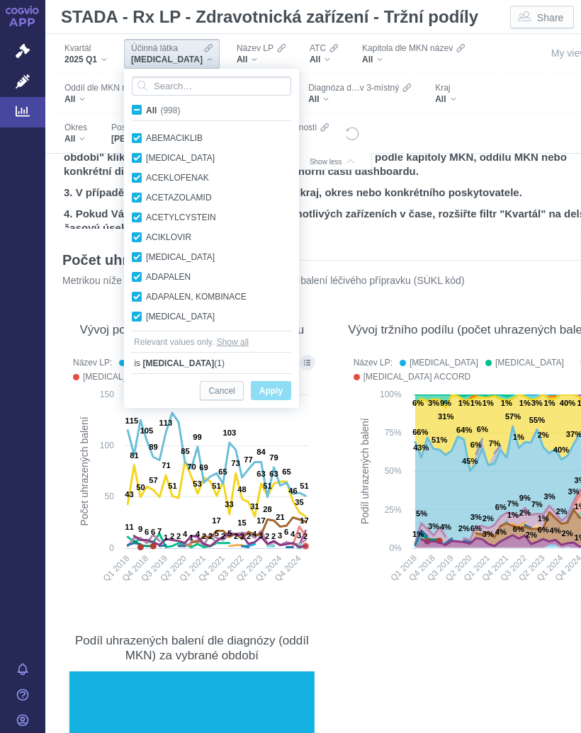
checkbox input "true"
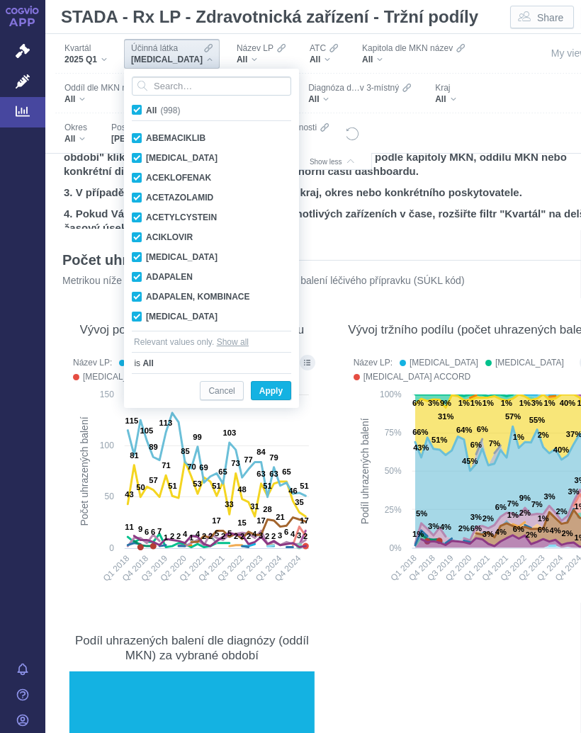
click at [146, 111] on input "All (998)" at bounding box center [150, 107] width 9 height 9
checkbox input "false"
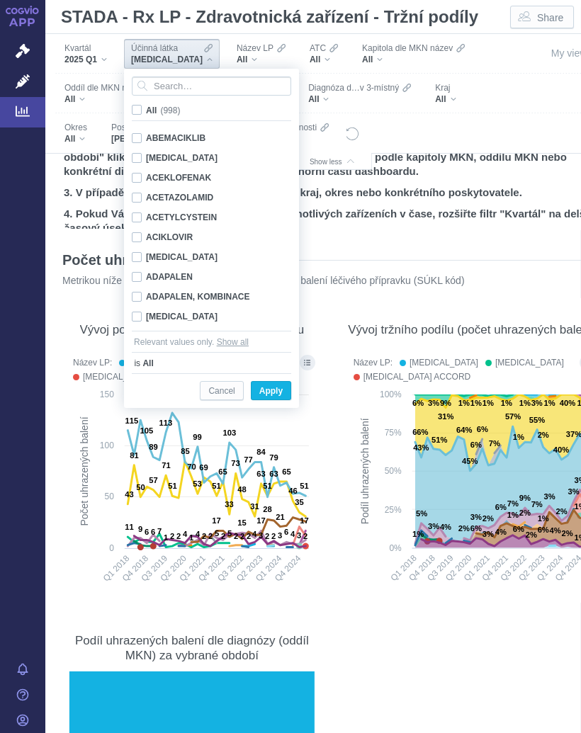
checkbox input "false"
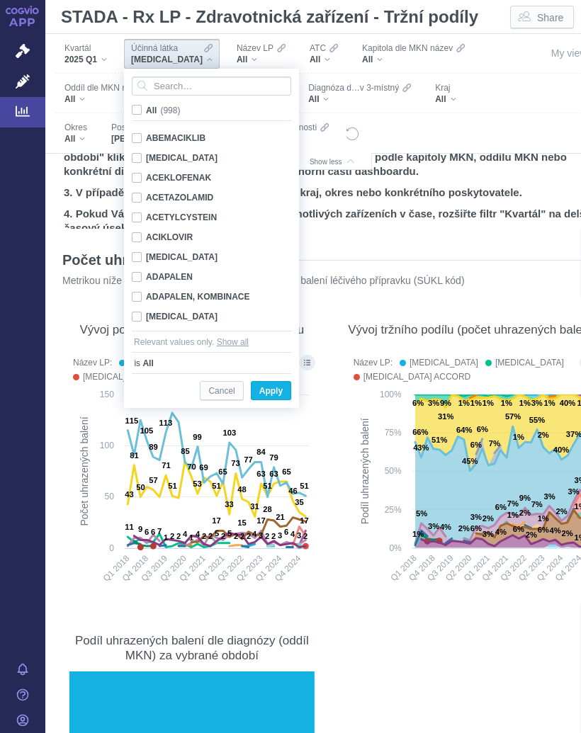
checkbox input "false"
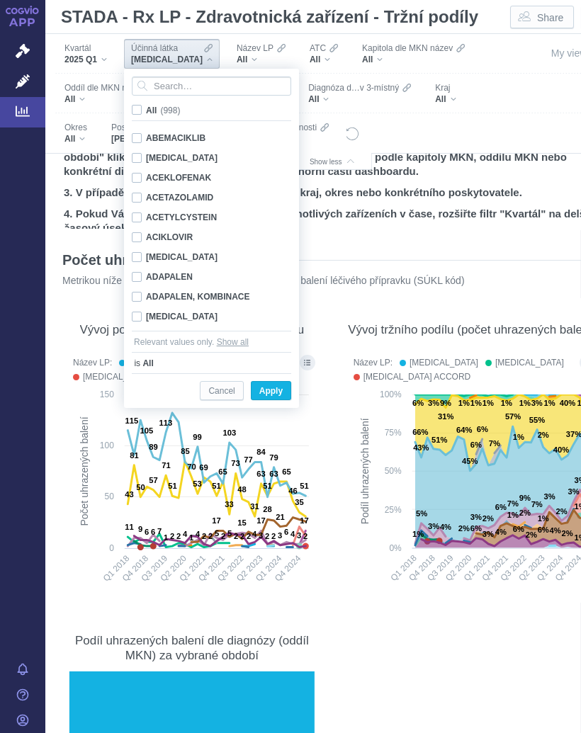
checkbox input "false"
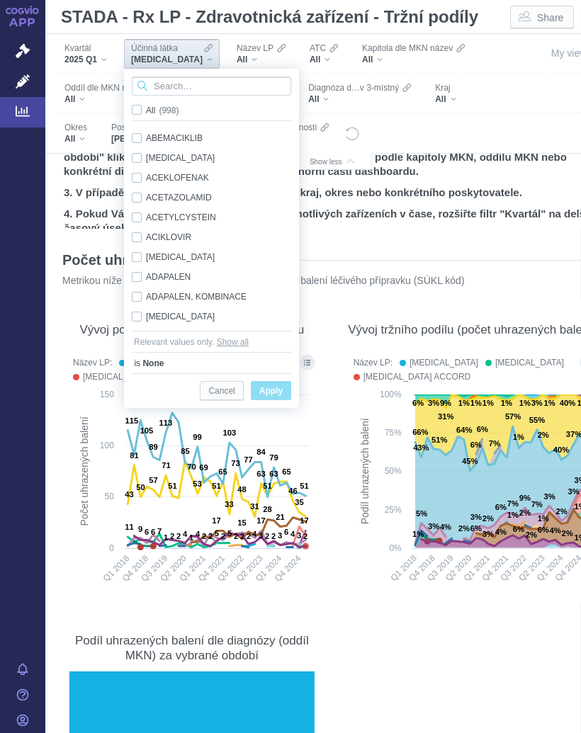
click at [192, 84] on input "Search attribute values" at bounding box center [211, 85] width 159 height 19
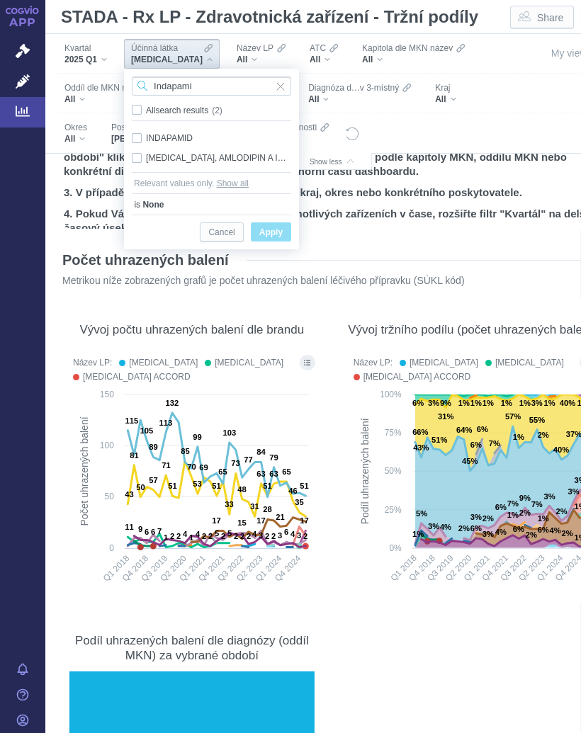
type input "Indapami"
click at [179, 152] on div "[MEDICAL_DATA], AMLODIPIN A INDAPAMID Only" at bounding box center [211, 158] width 173 height 20
checkbox input "true"
click at [278, 229] on span "Apply" at bounding box center [270, 233] width 23 height 18
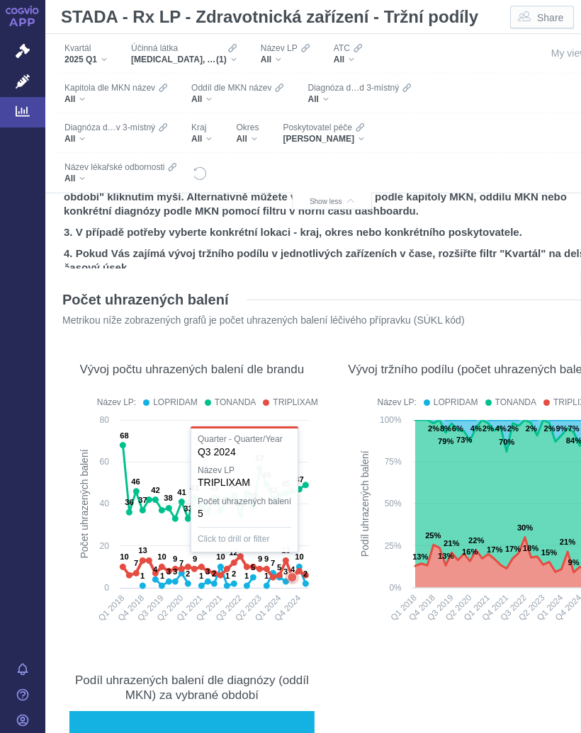
click at [288, 554] on text "13" at bounding box center [285, 550] width 8 height 8
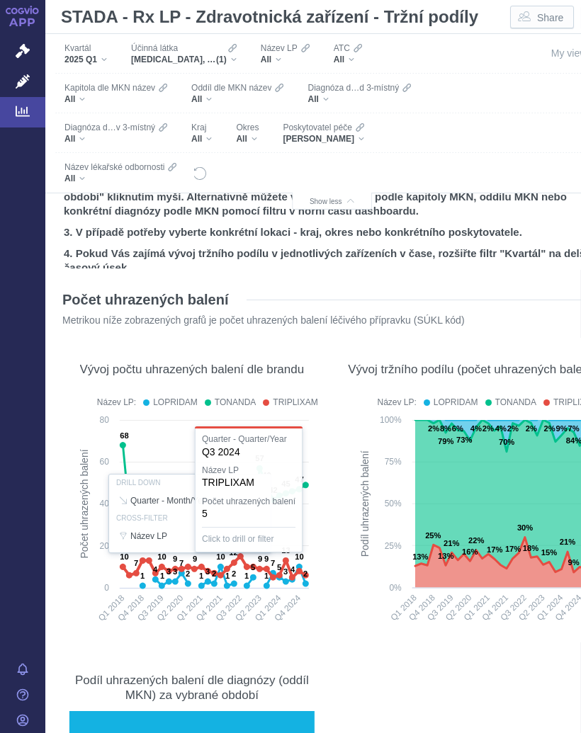
click at [280, 559] on div at bounding box center [192, 514] width 252 height 244
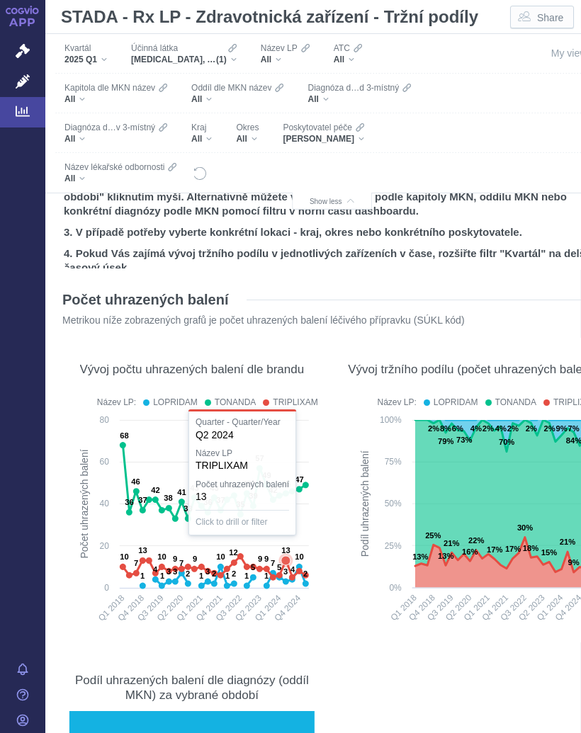
click at [286, 554] on text "13" at bounding box center [285, 550] width 8 height 8
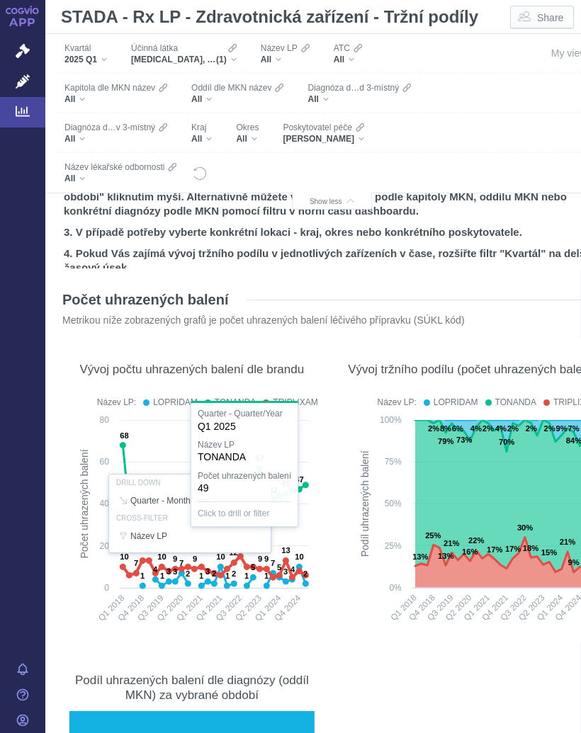
click at [306, 481] on div at bounding box center [192, 514] width 252 height 244
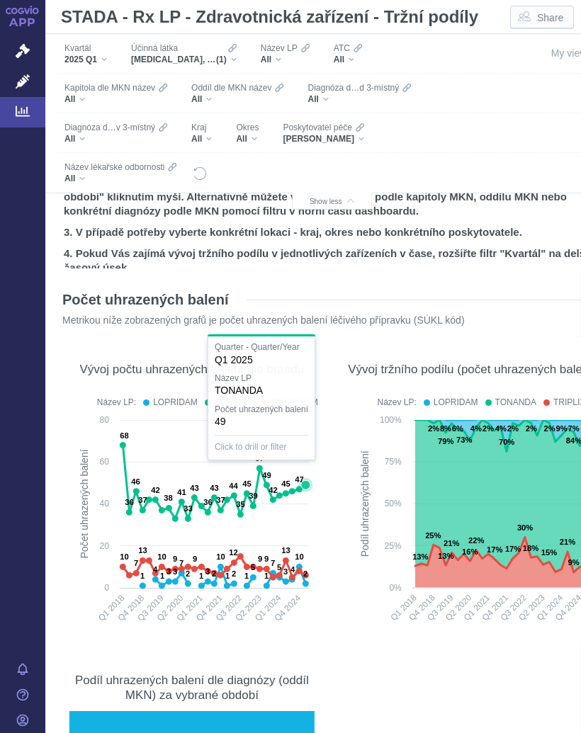
click at [301, 478] on text "47" at bounding box center [299, 479] width 8 height 8
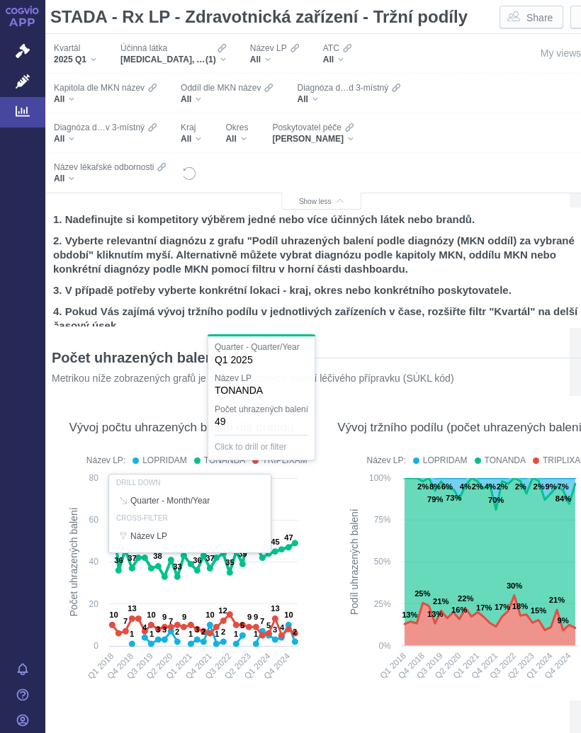
scroll to position [0, 11]
